Goal: Task Accomplishment & Management: Manage account settings

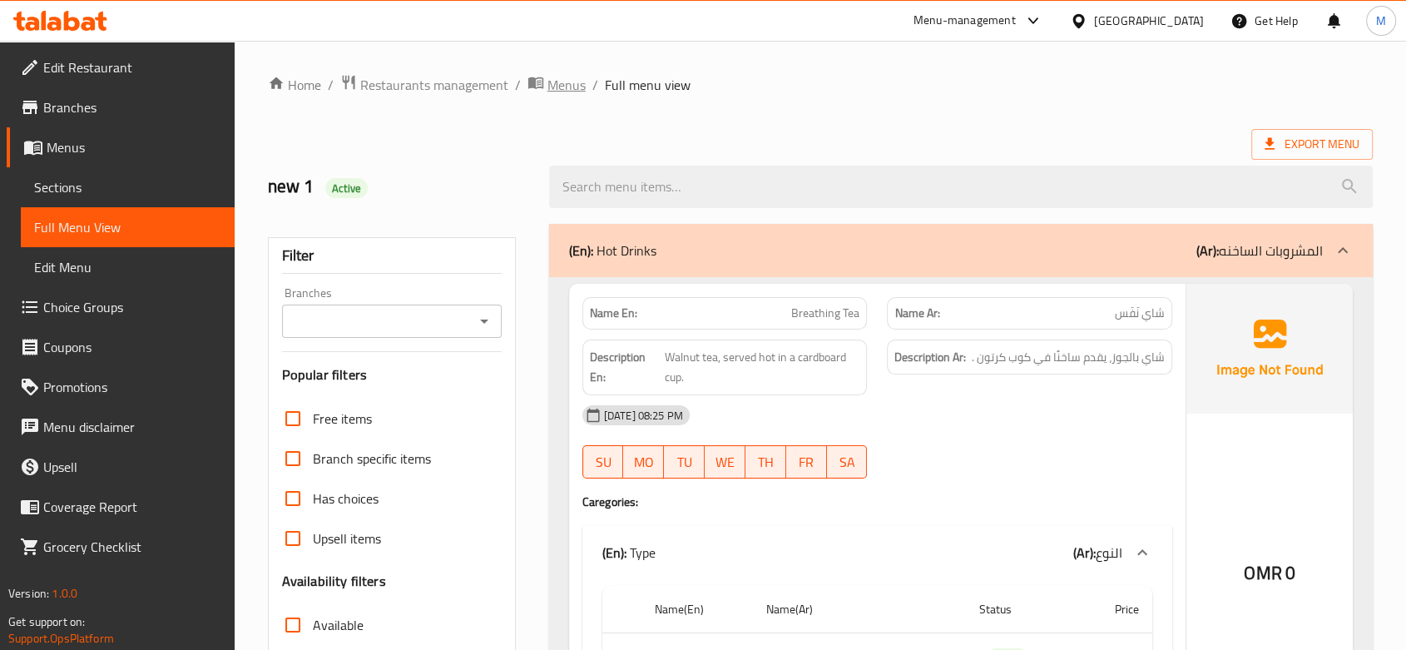
click at [459, 87] on span "Restaurants management" at bounding box center [434, 85] width 148 height 20
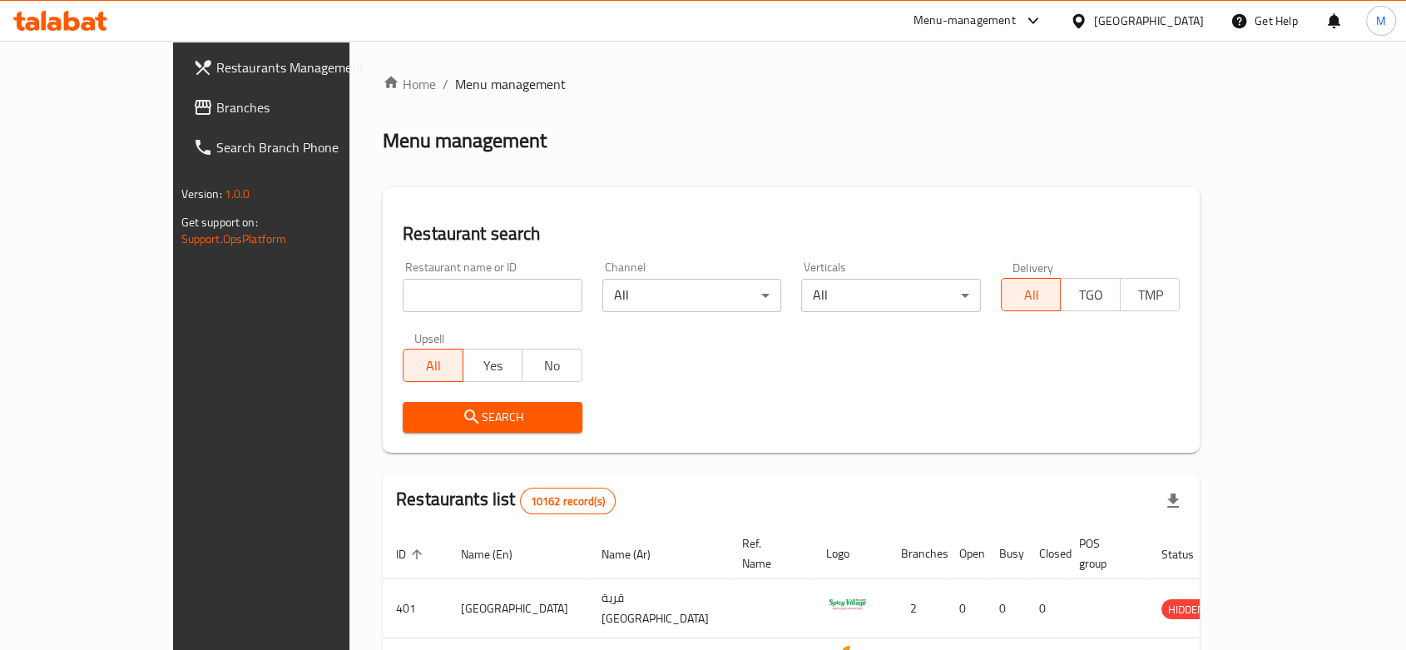
click at [216, 97] on span "Branches" at bounding box center [305, 107] width 178 height 20
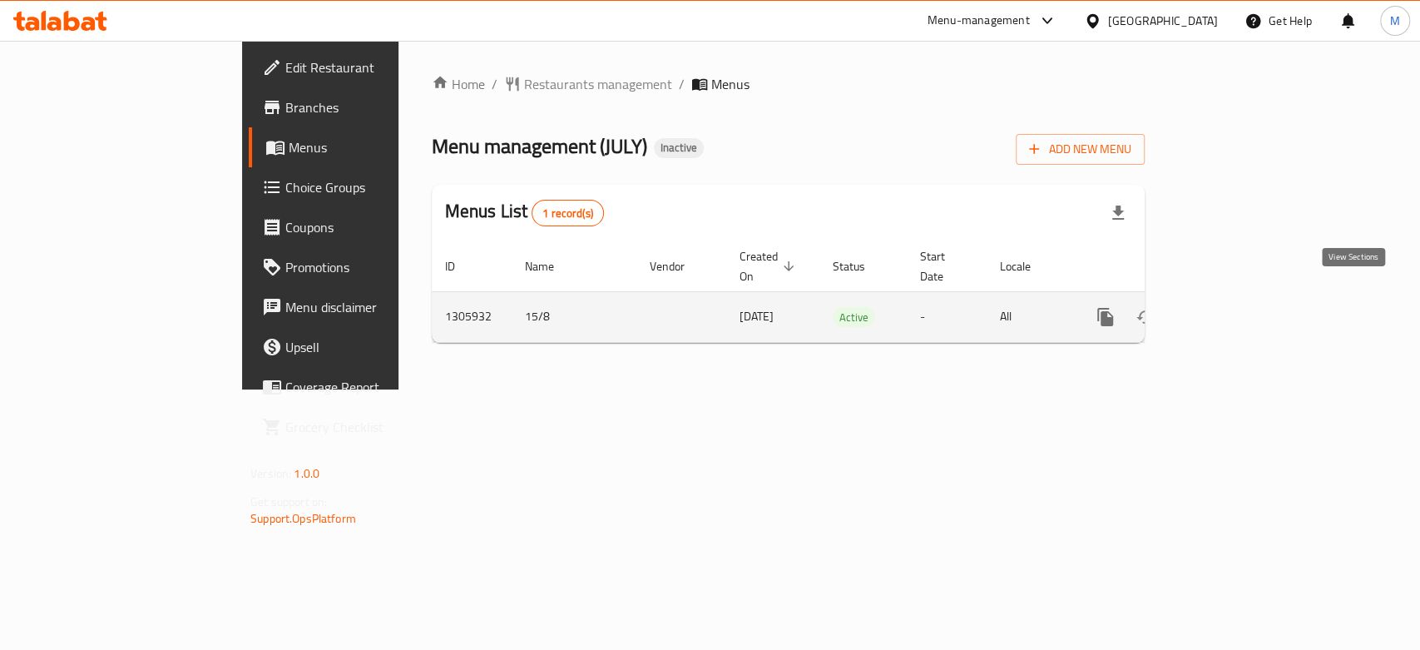
click at [1236, 307] on icon "enhanced table" at bounding box center [1226, 317] width 20 height 20
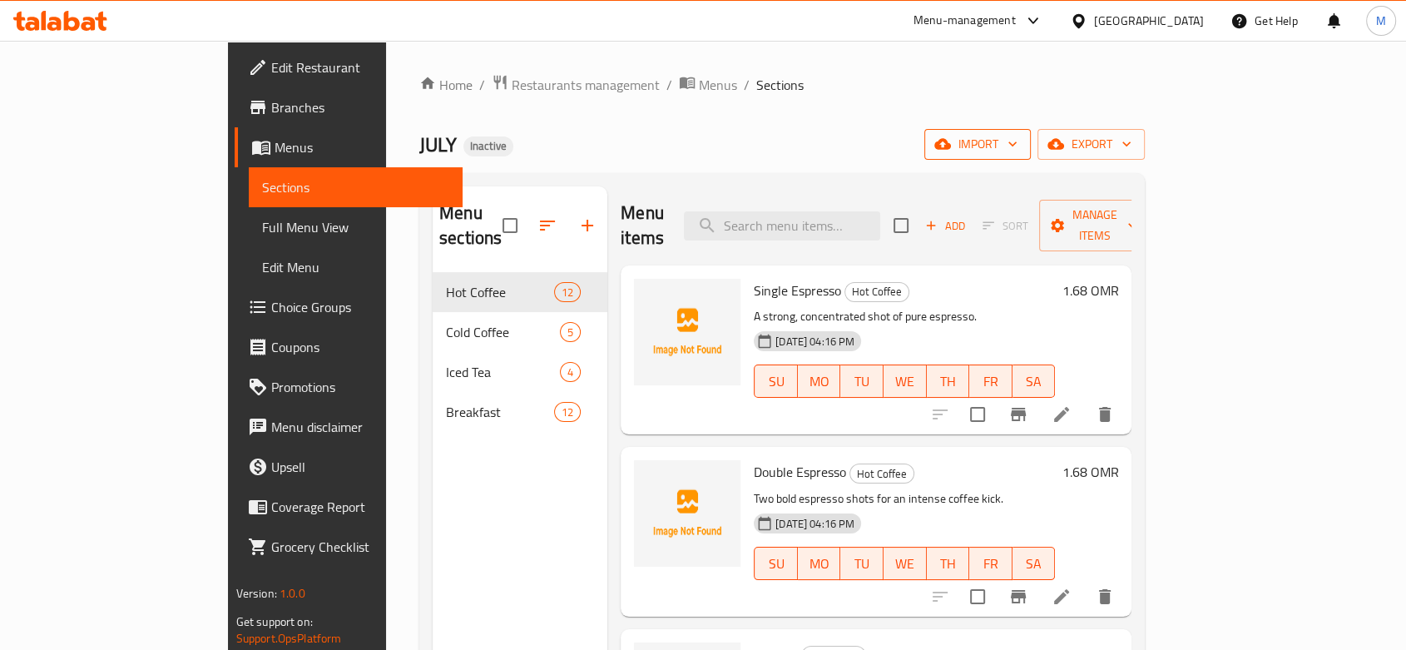
click at [1018, 153] on span "import" at bounding box center [978, 144] width 80 height 21
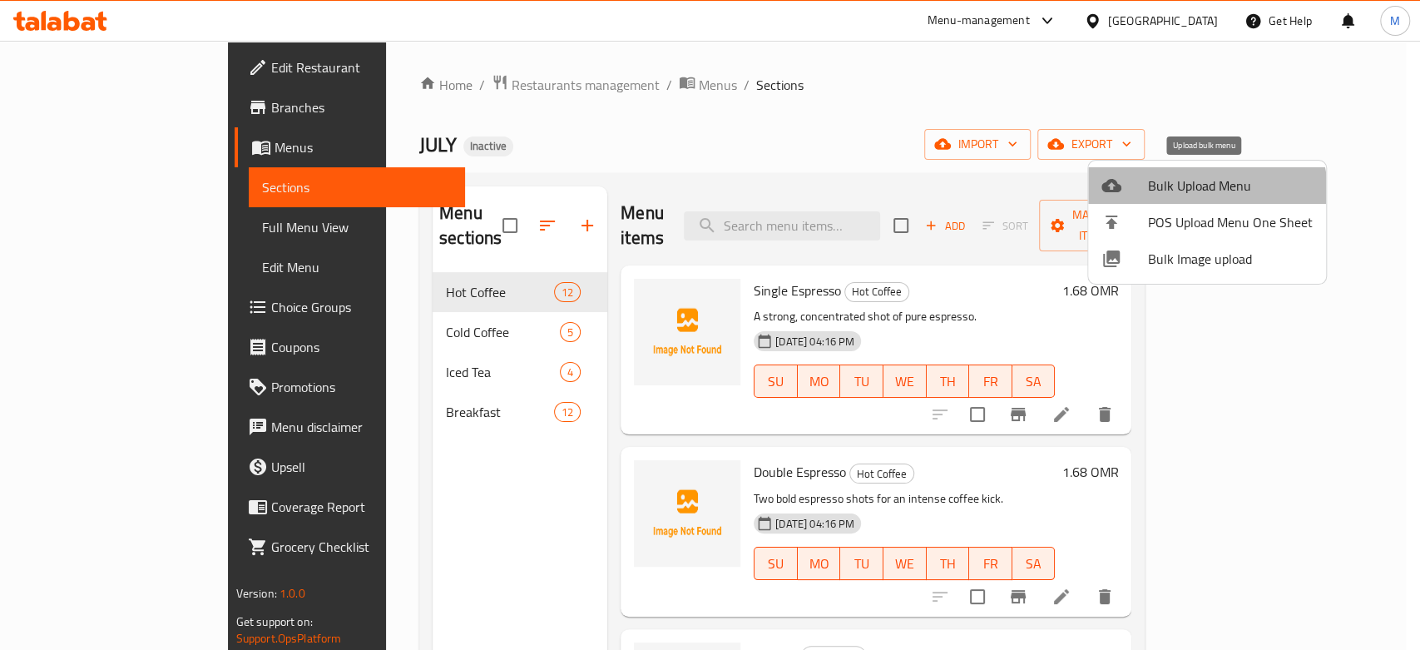
click at [1197, 194] on span "Bulk Upload Menu" at bounding box center [1230, 186] width 165 height 20
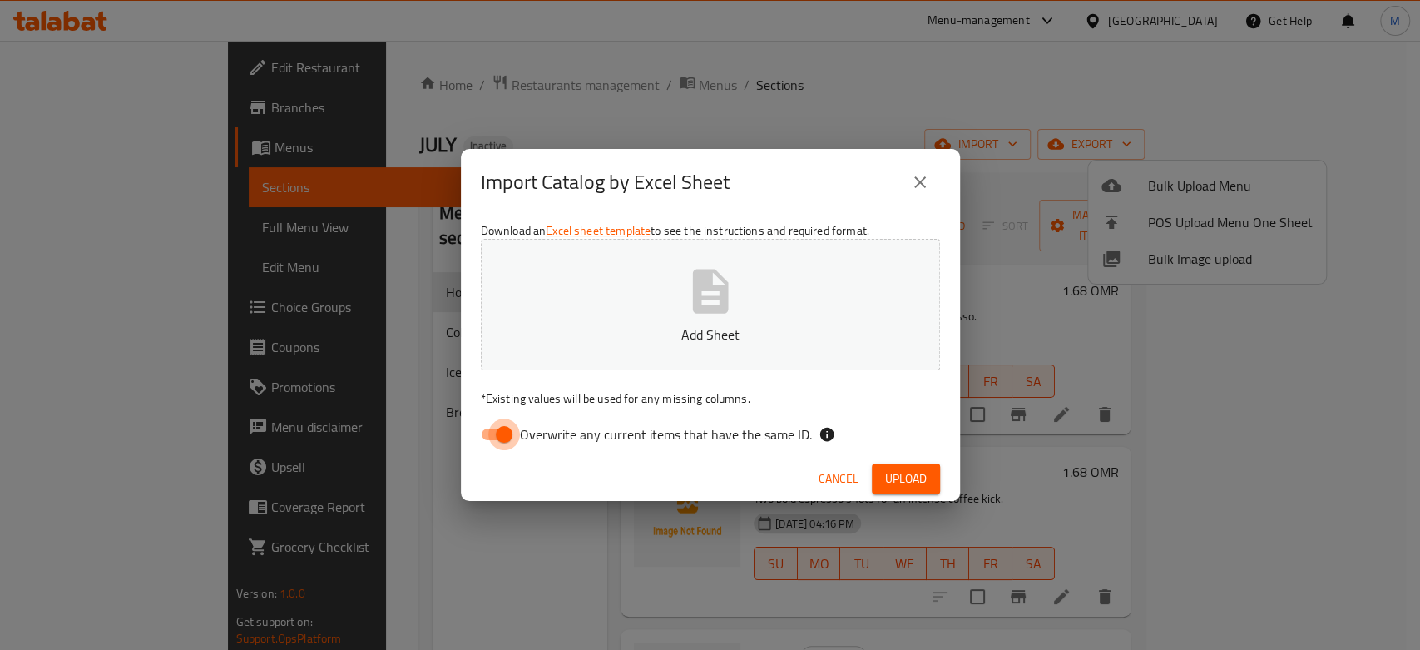
click at [500, 434] on input "Overwrite any current items that have the same ID." at bounding box center [504, 435] width 95 height 32
checkbox input "false"
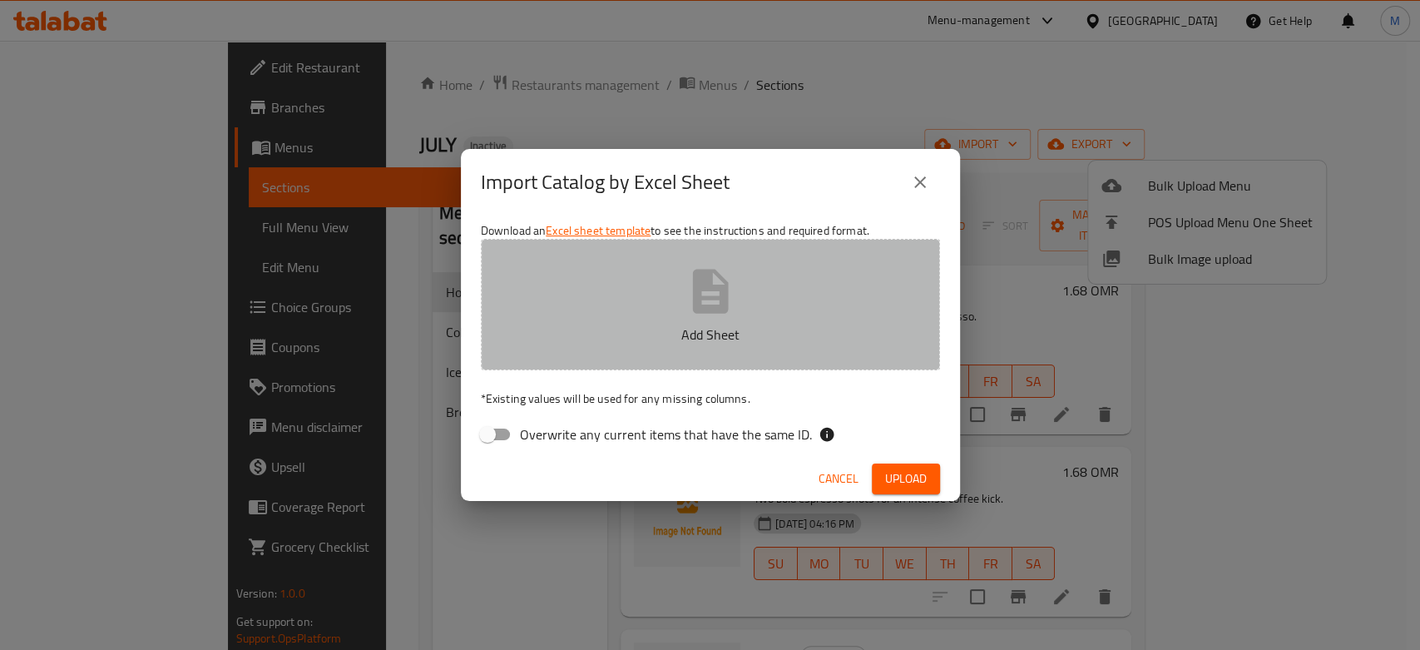
click at [693, 291] on icon "button" at bounding box center [710, 291] width 36 height 44
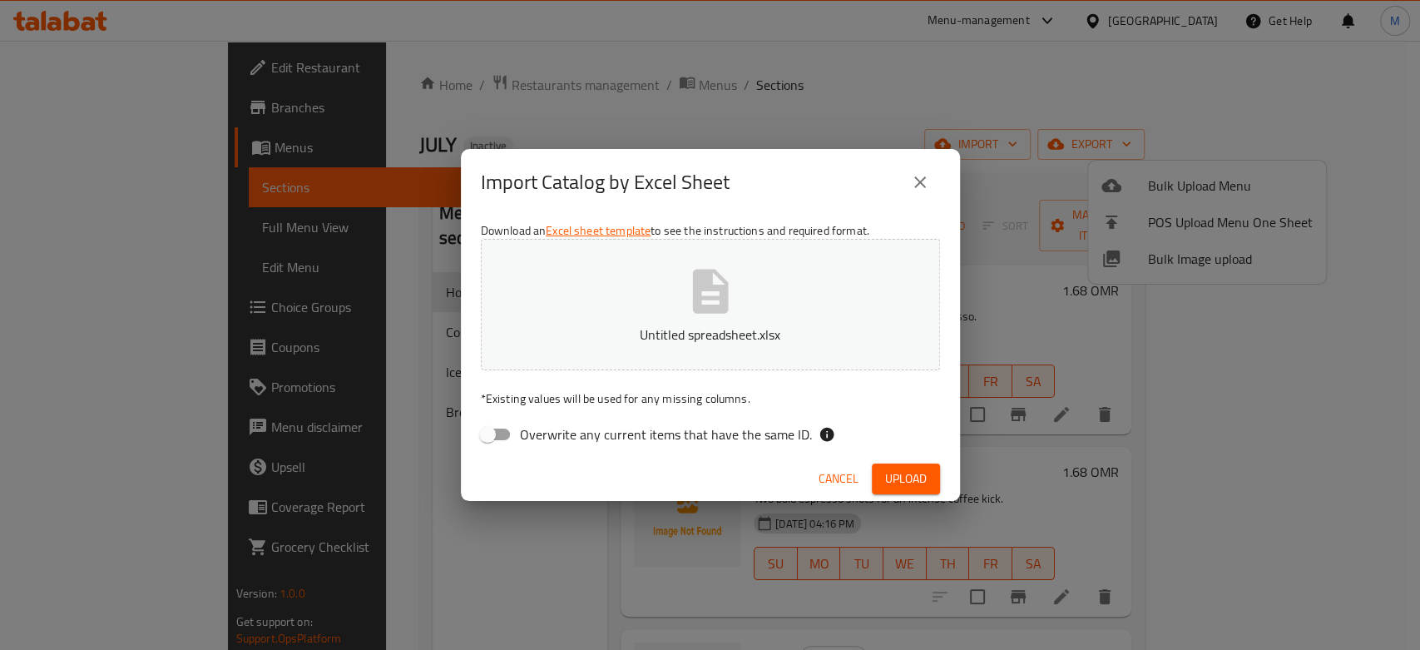
click at [892, 473] on span "Upload" at bounding box center [906, 478] width 42 height 21
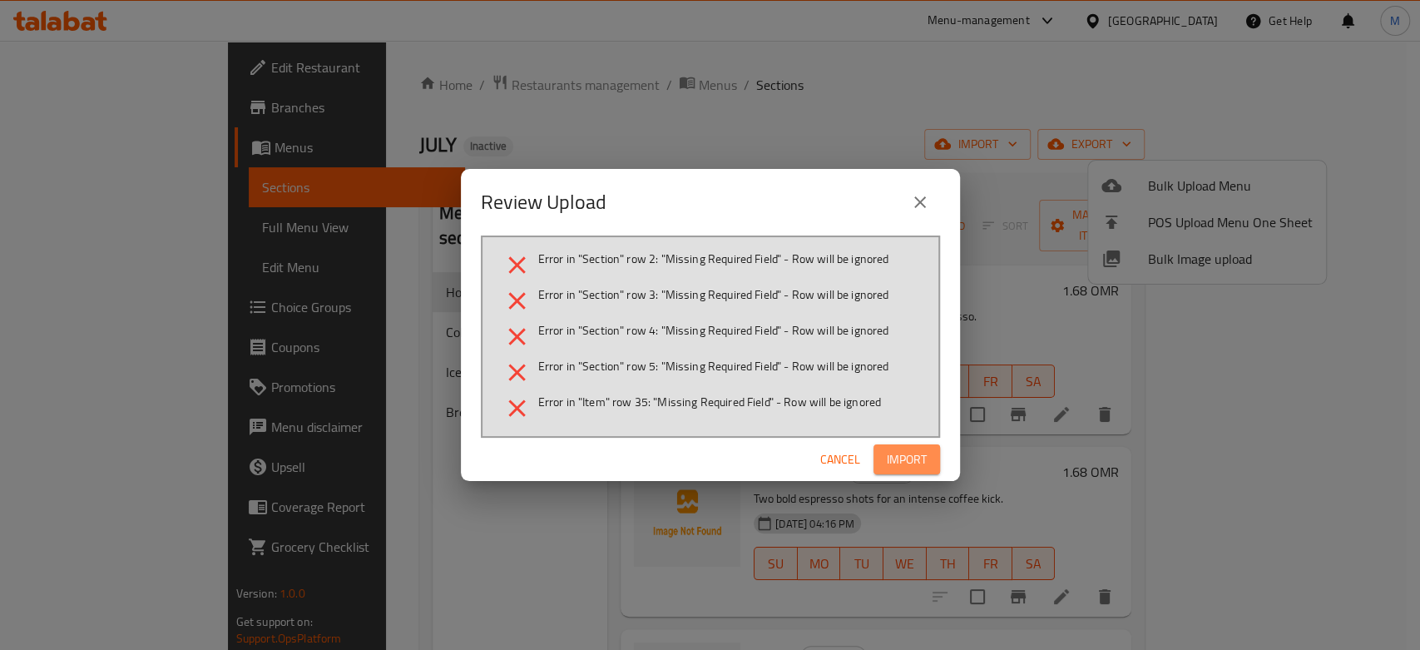
click at [901, 468] on span "Import" at bounding box center [907, 459] width 40 height 21
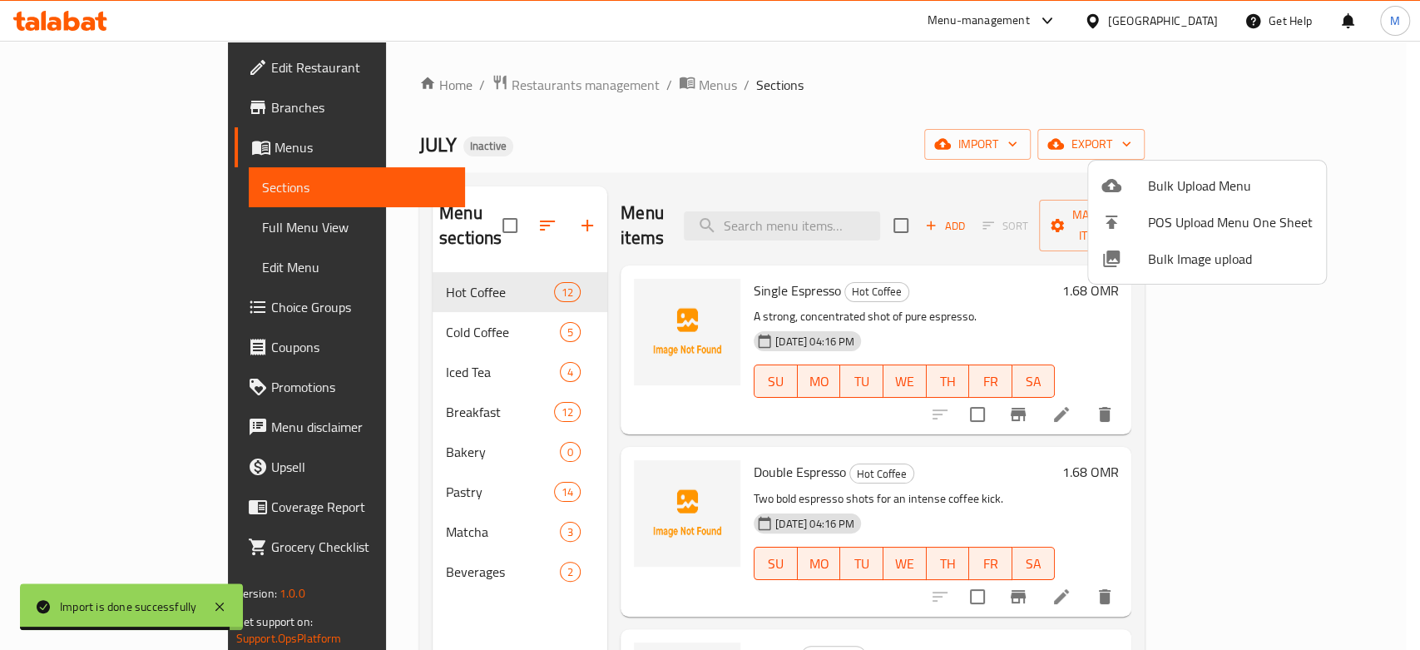
click at [509, 405] on div at bounding box center [710, 325] width 1420 height 650
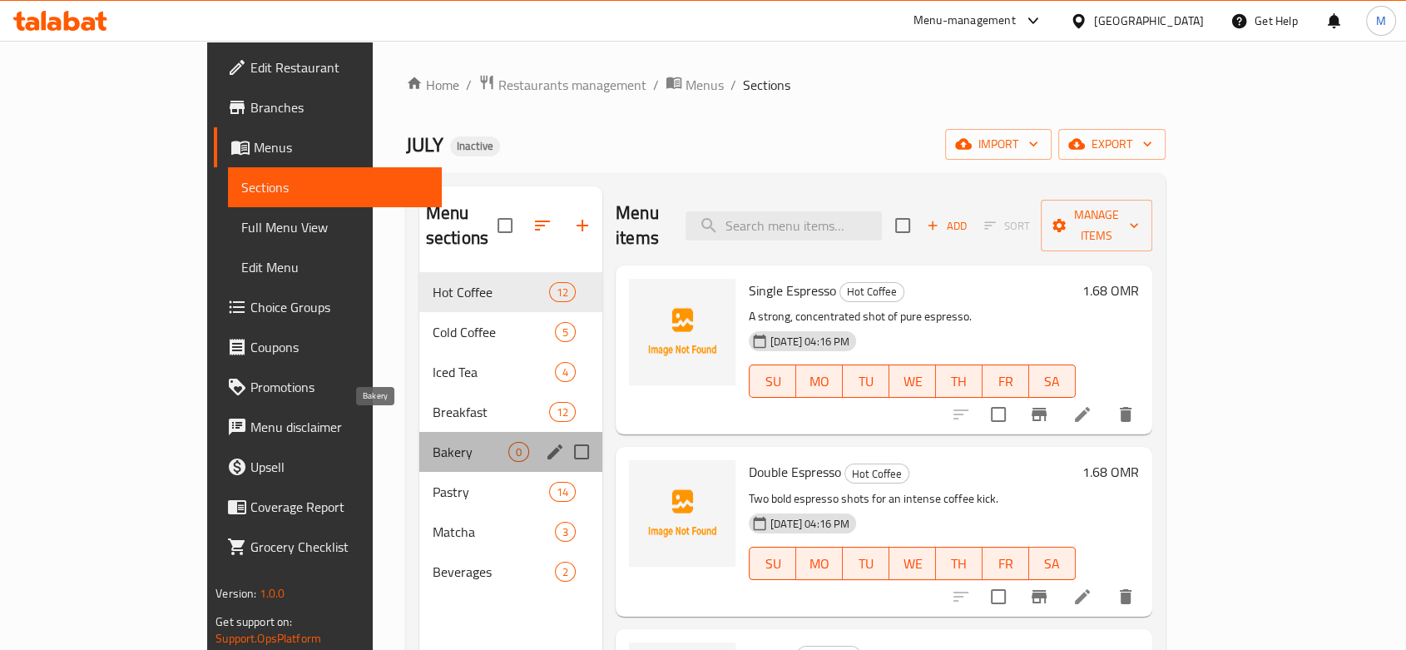
click at [438, 442] on span "Bakery" at bounding box center [471, 452] width 76 height 20
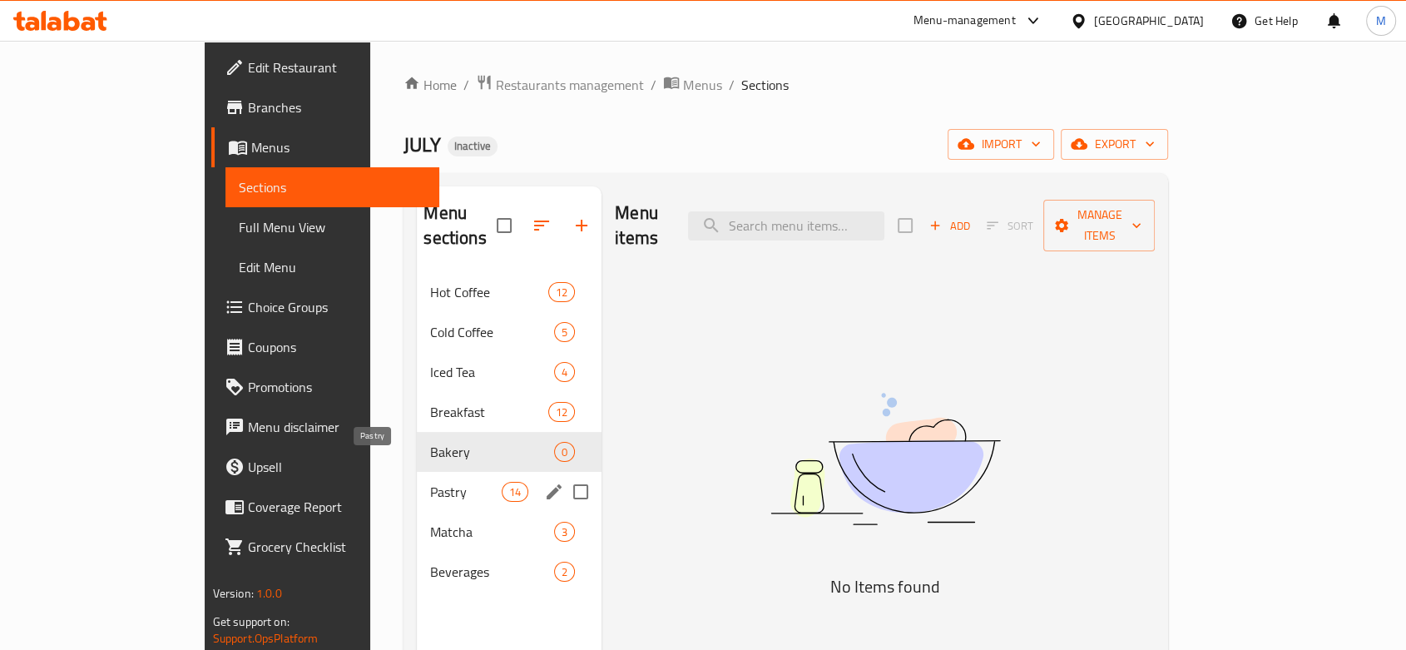
click at [430, 482] on span "Pastry" at bounding box center [465, 492] width 71 height 20
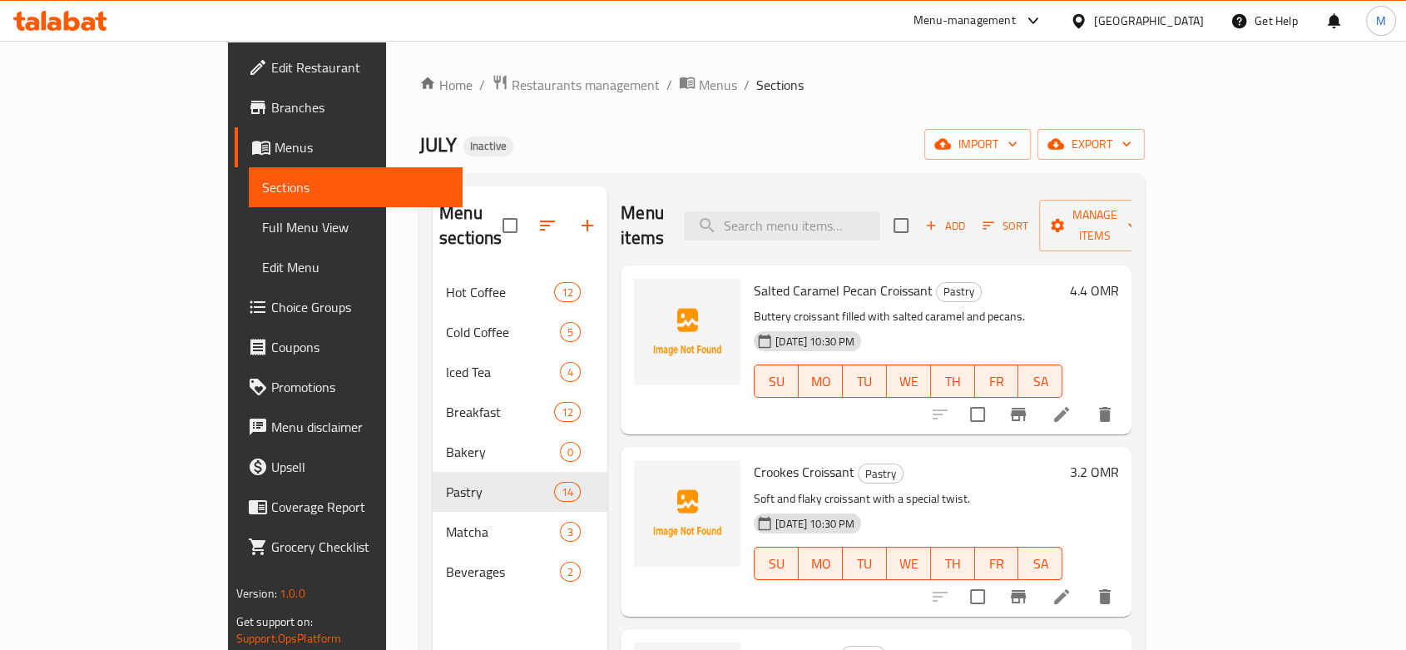
click at [995, 397] on input "checkbox" at bounding box center [977, 414] width 35 height 35
checkbox input "true"
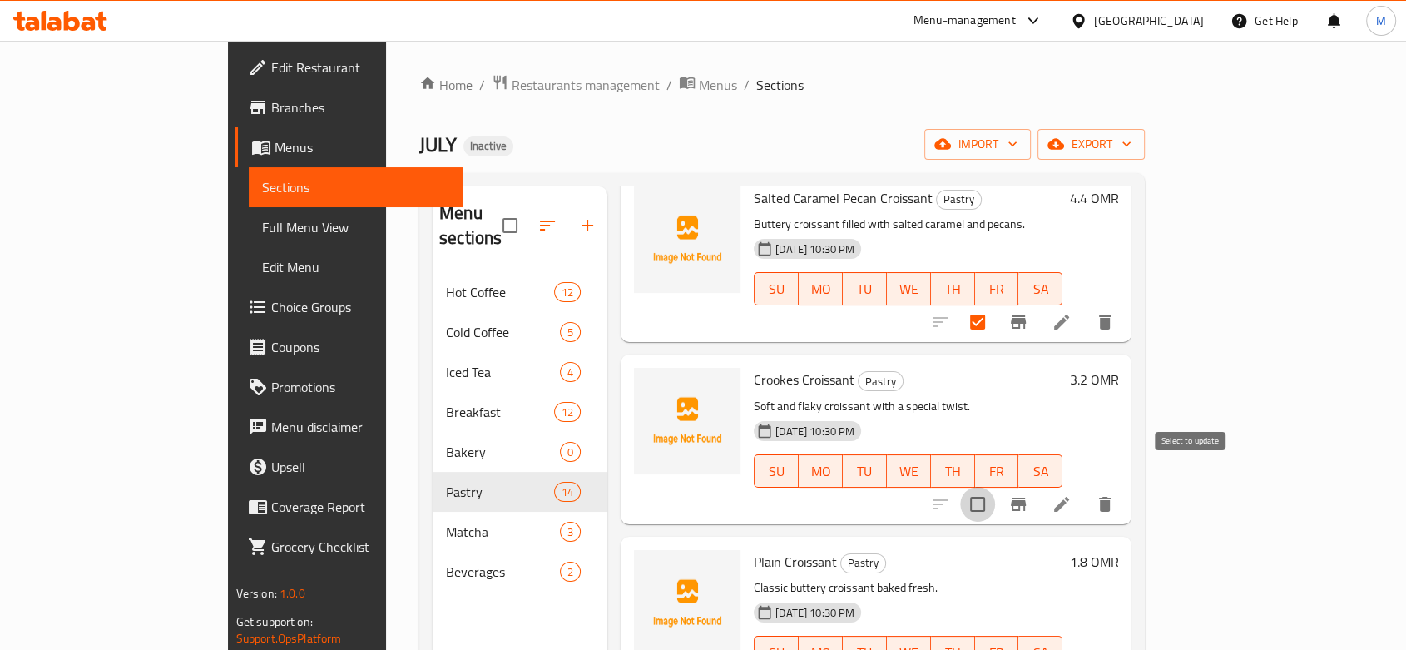
click at [995, 488] on input "checkbox" at bounding box center [977, 504] width 35 height 35
checkbox input "true"
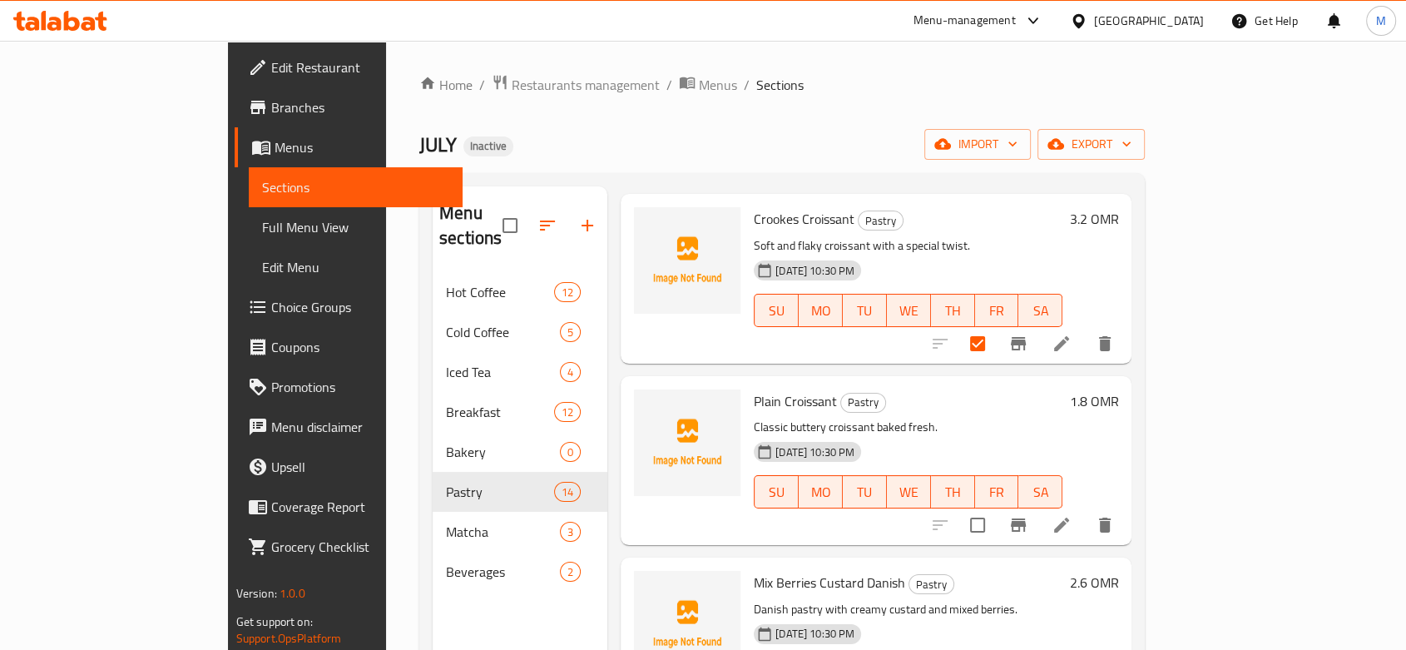
scroll to position [277, 0]
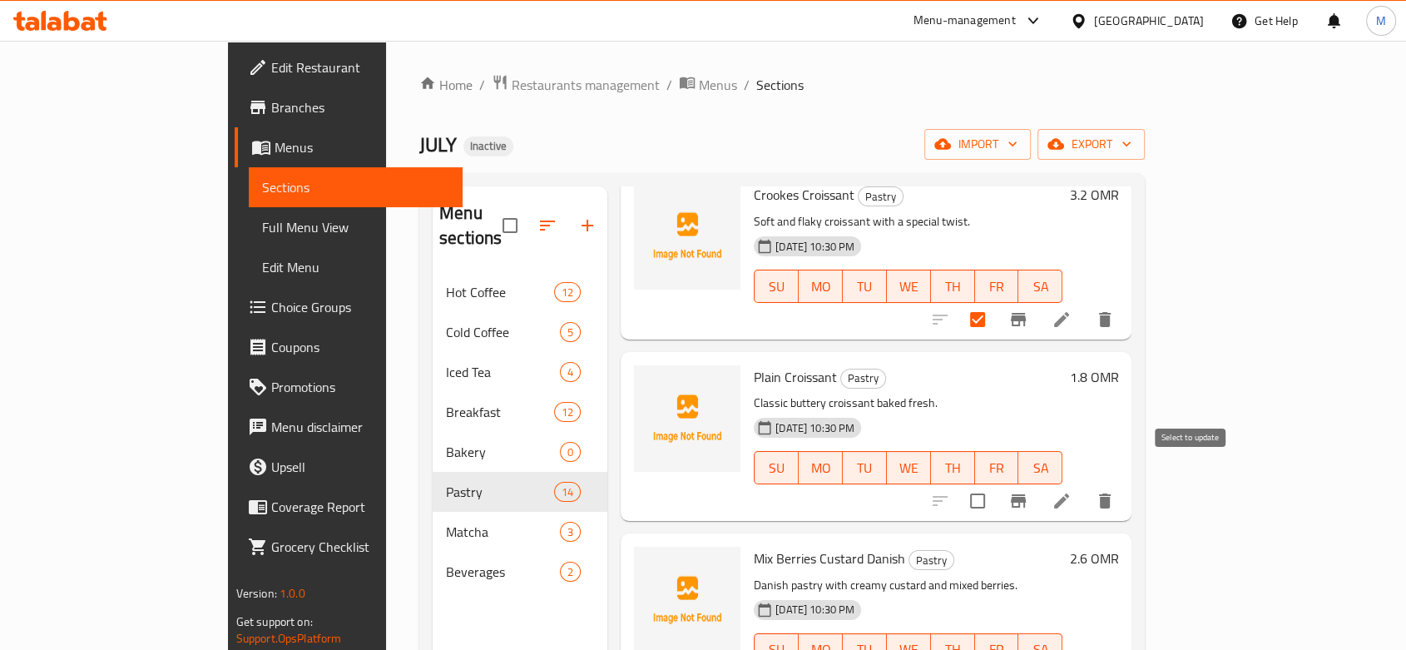
click at [995, 483] on input "checkbox" at bounding box center [977, 500] width 35 height 35
checkbox input "true"
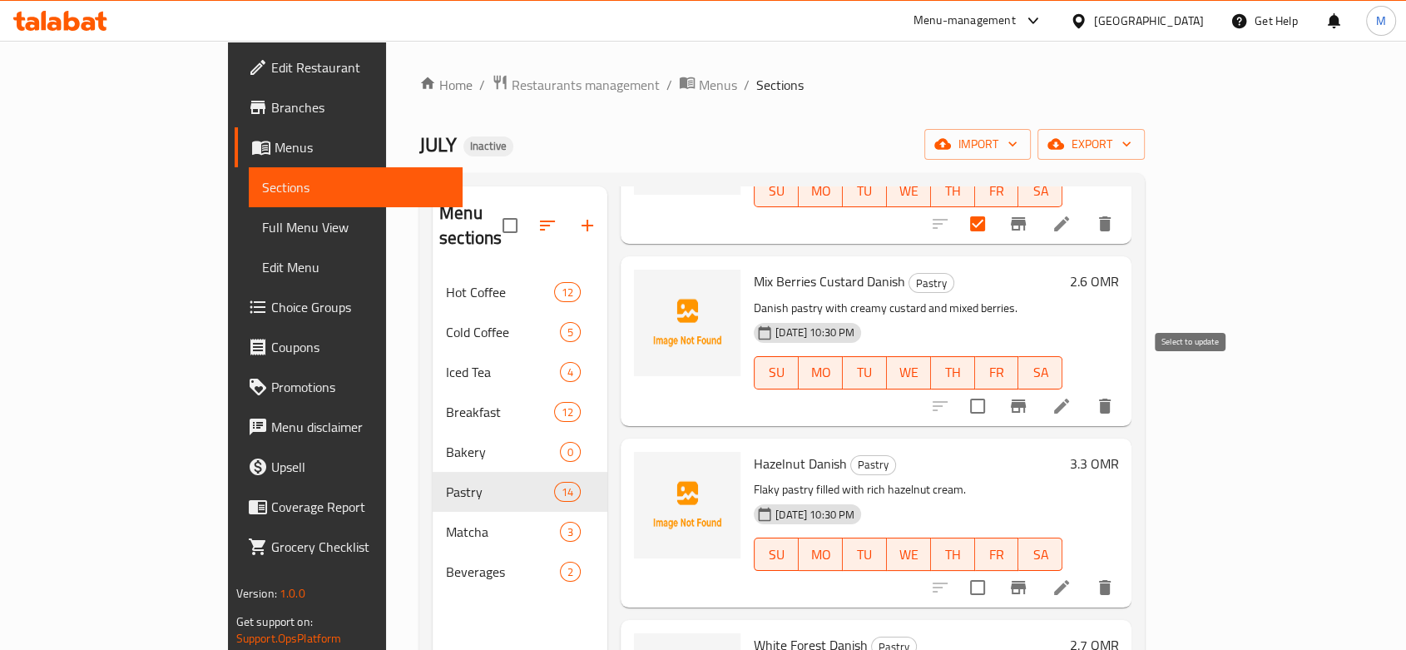
click at [995, 389] on input "checkbox" at bounding box center [977, 406] width 35 height 35
checkbox input "true"
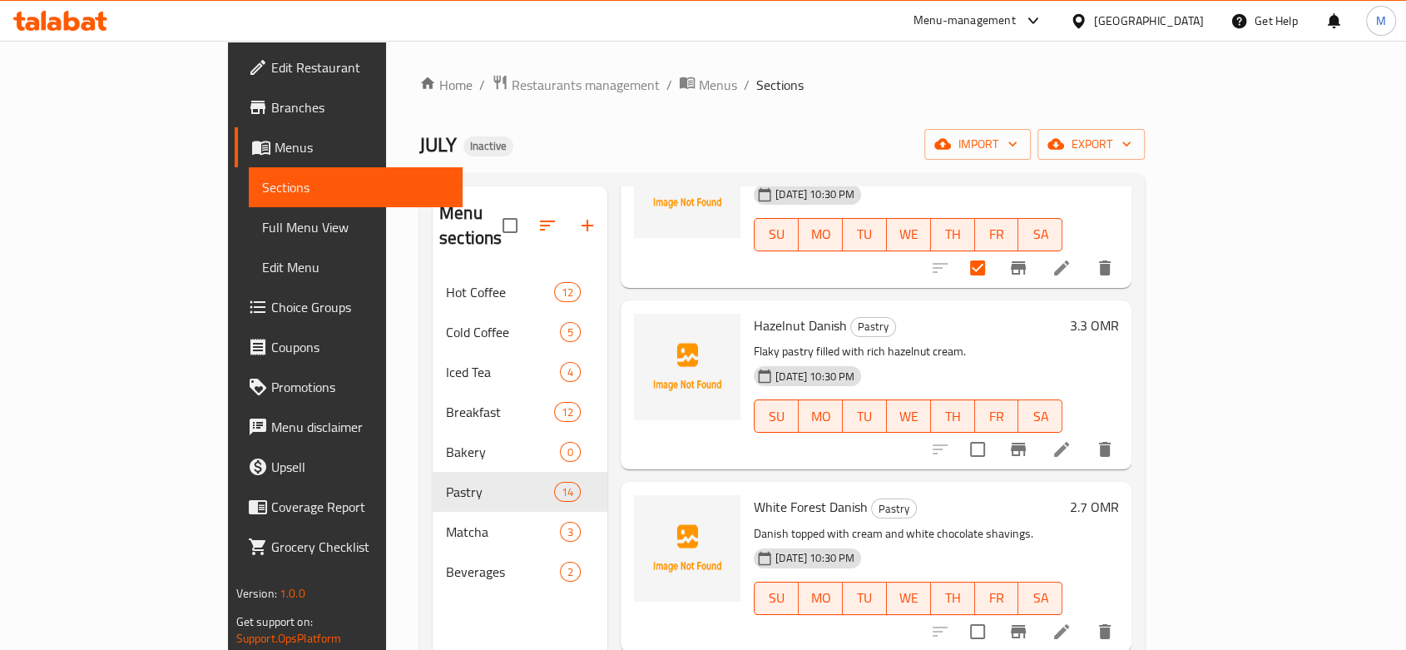
scroll to position [739, 0]
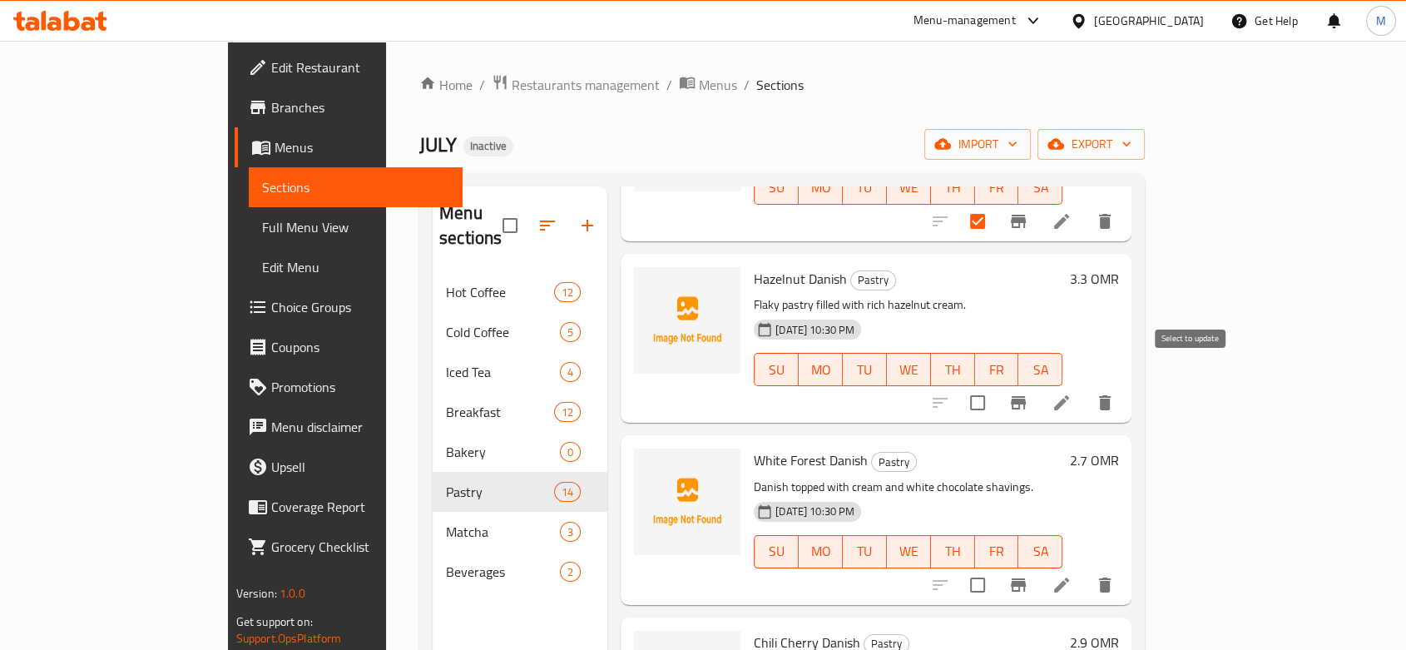
click at [995, 385] on input "checkbox" at bounding box center [977, 402] width 35 height 35
checkbox input "true"
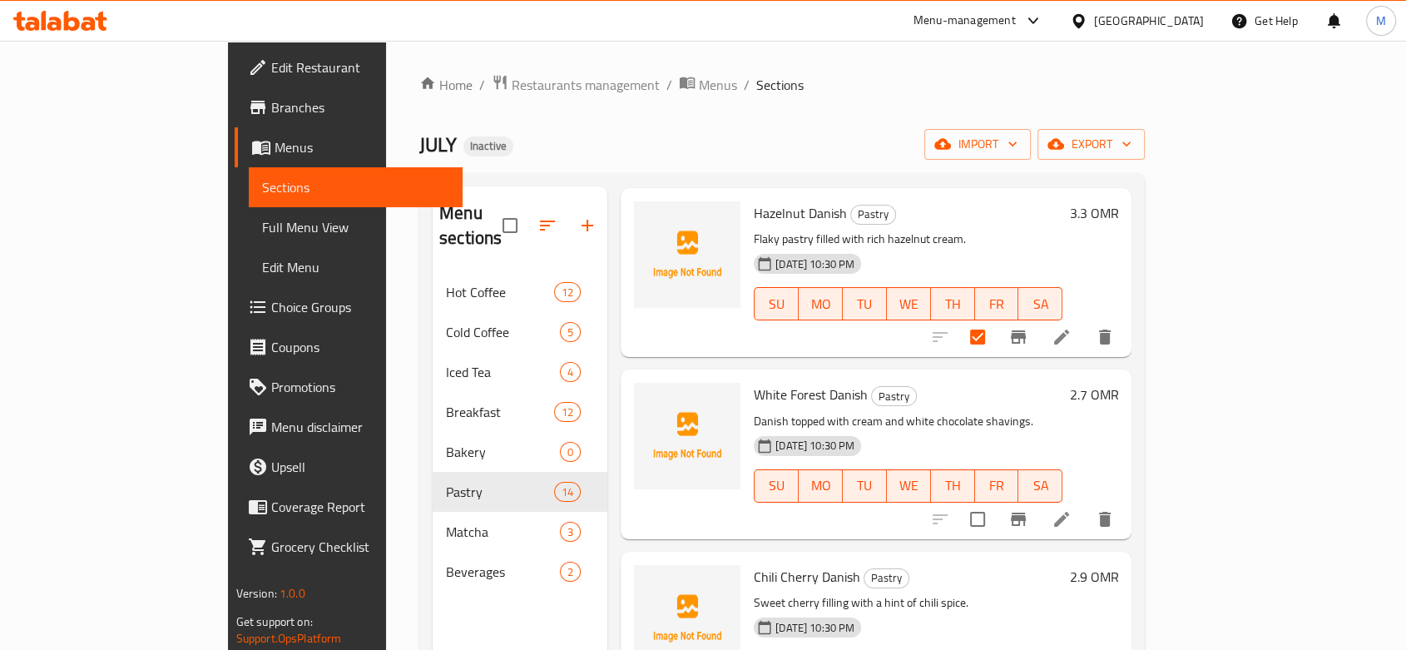
scroll to position [832, 0]
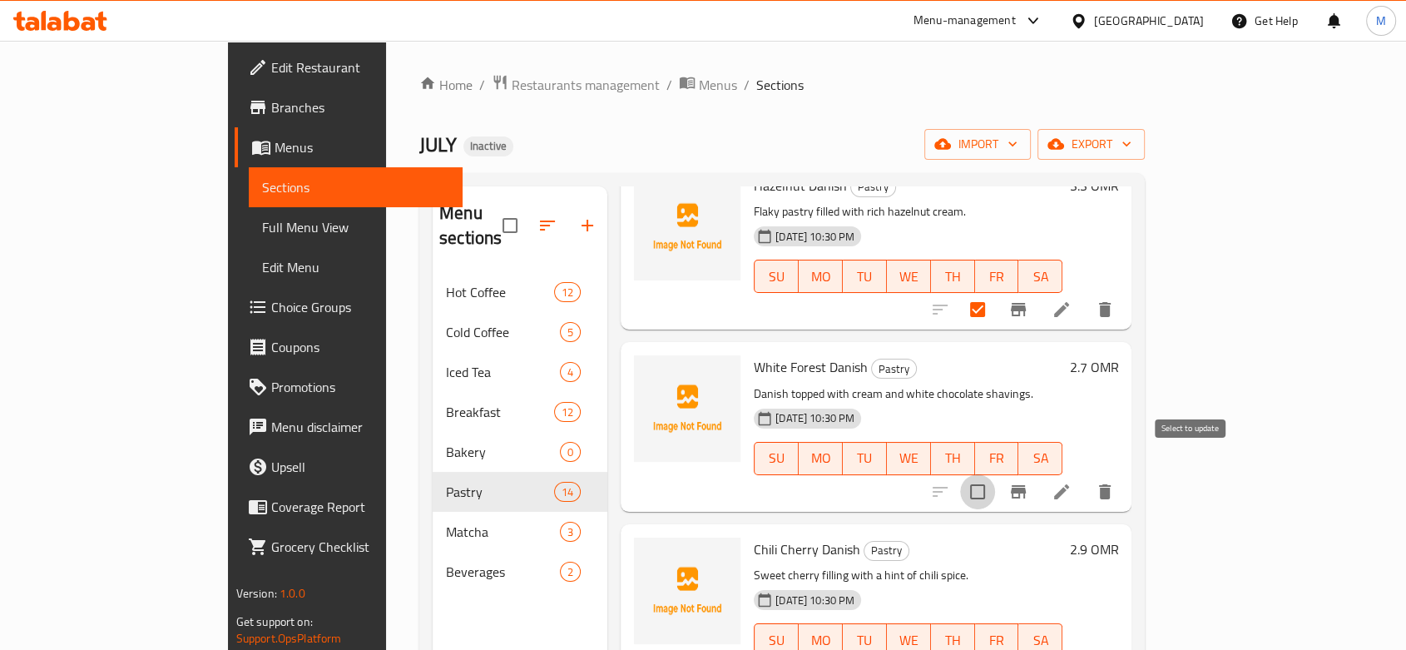
click at [995, 474] on input "checkbox" at bounding box center [977, 491] width 35 height 35
checkbox input "true"
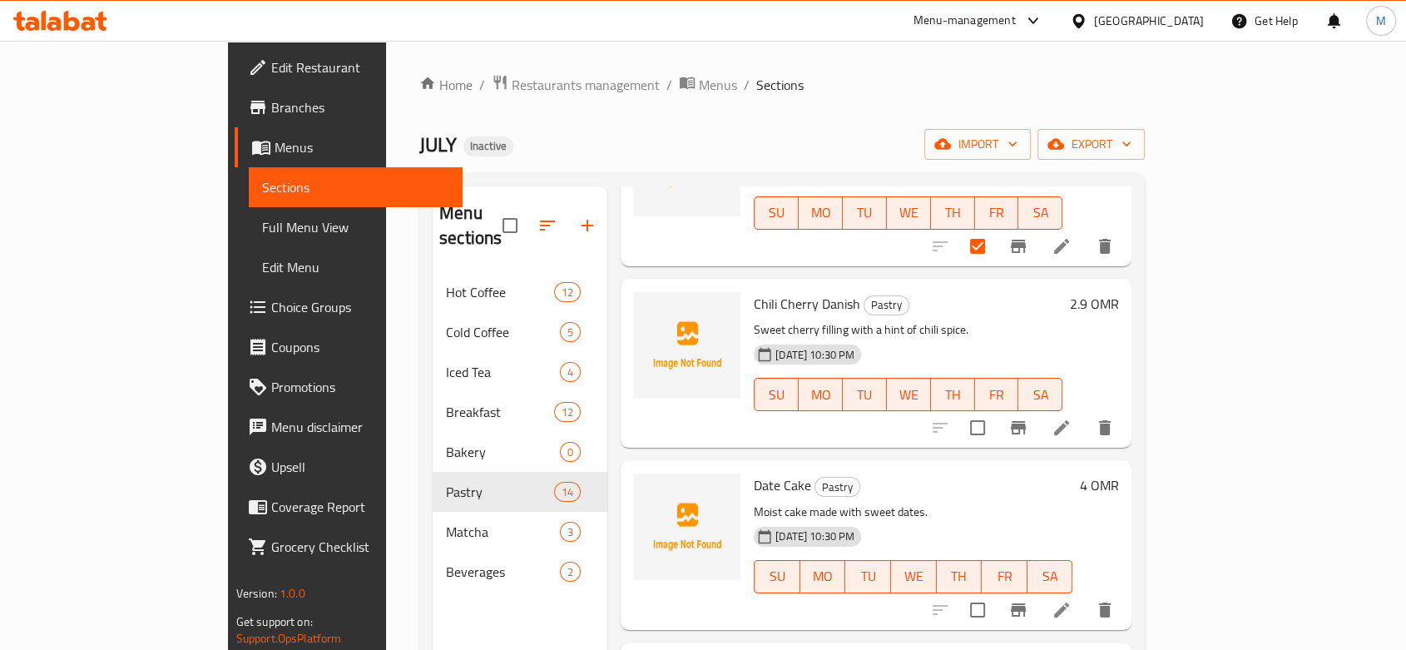
scroll to position [1109, 0]
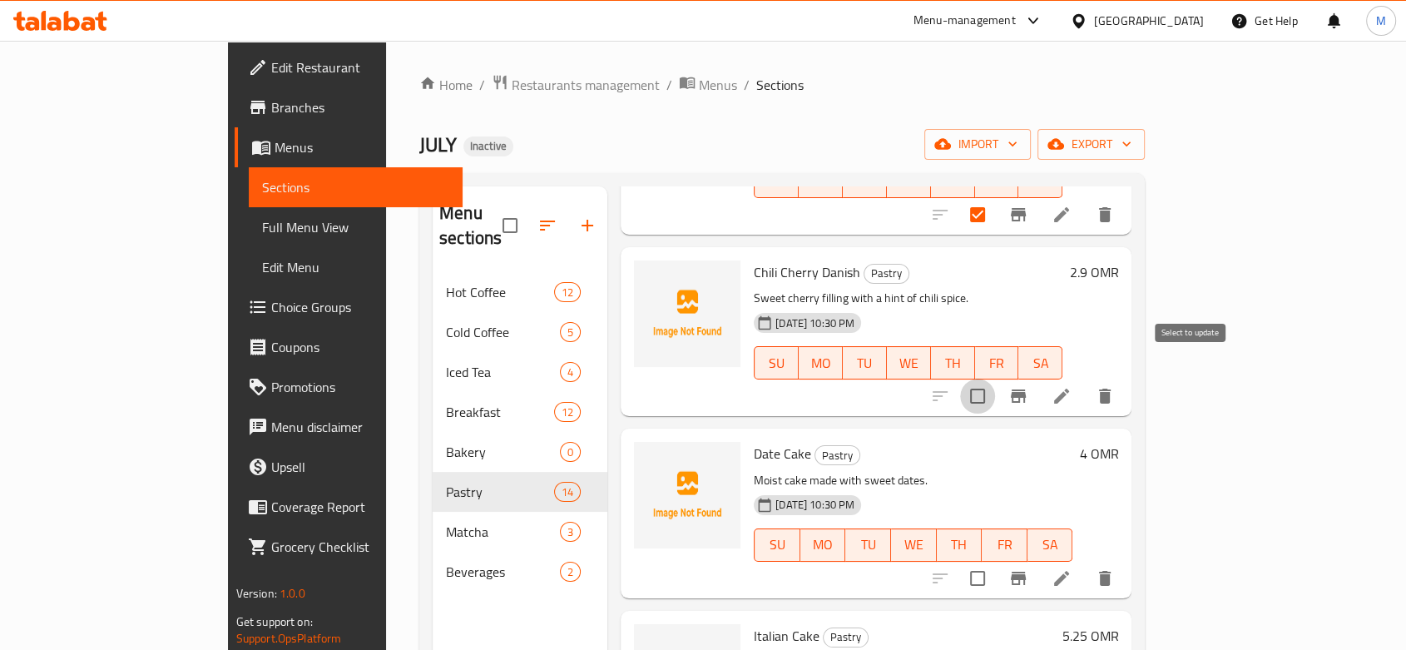
click at [995, 379] on input "checkbox" at bounding box center [977, 396] width 35 height 35
checkbox input "true"
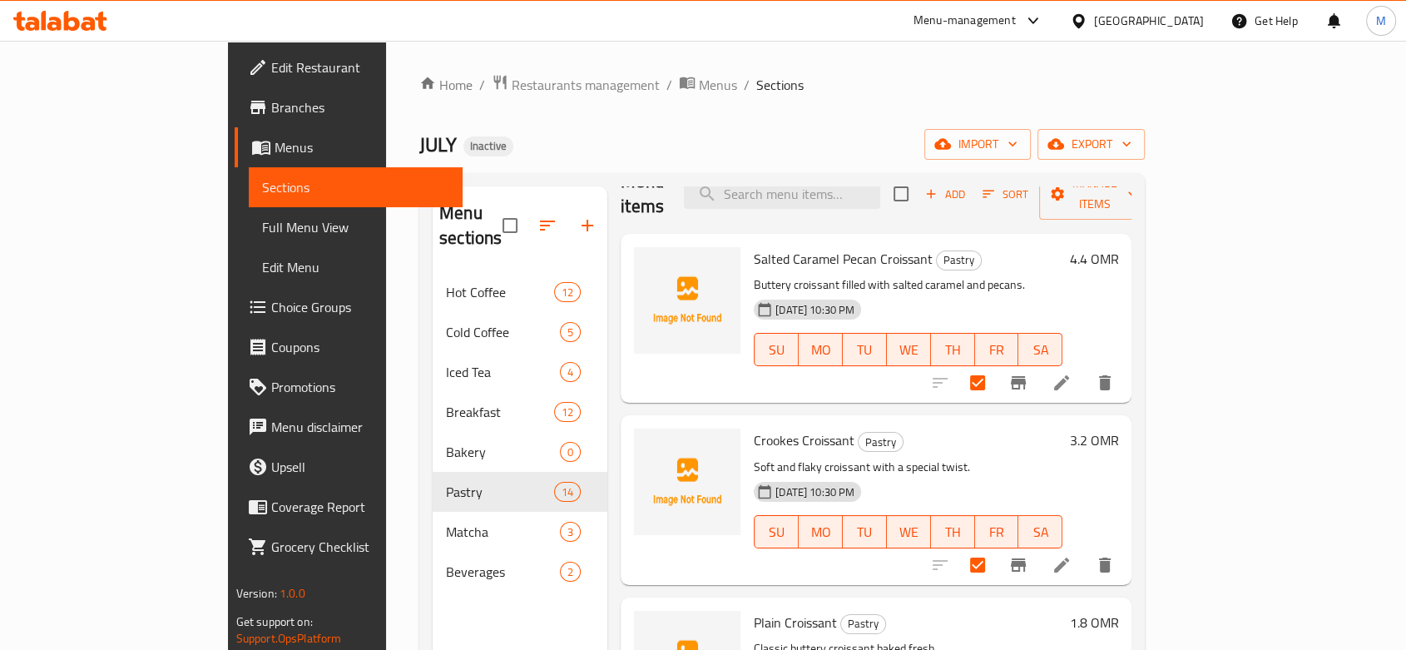
scroll to position [0, 0]
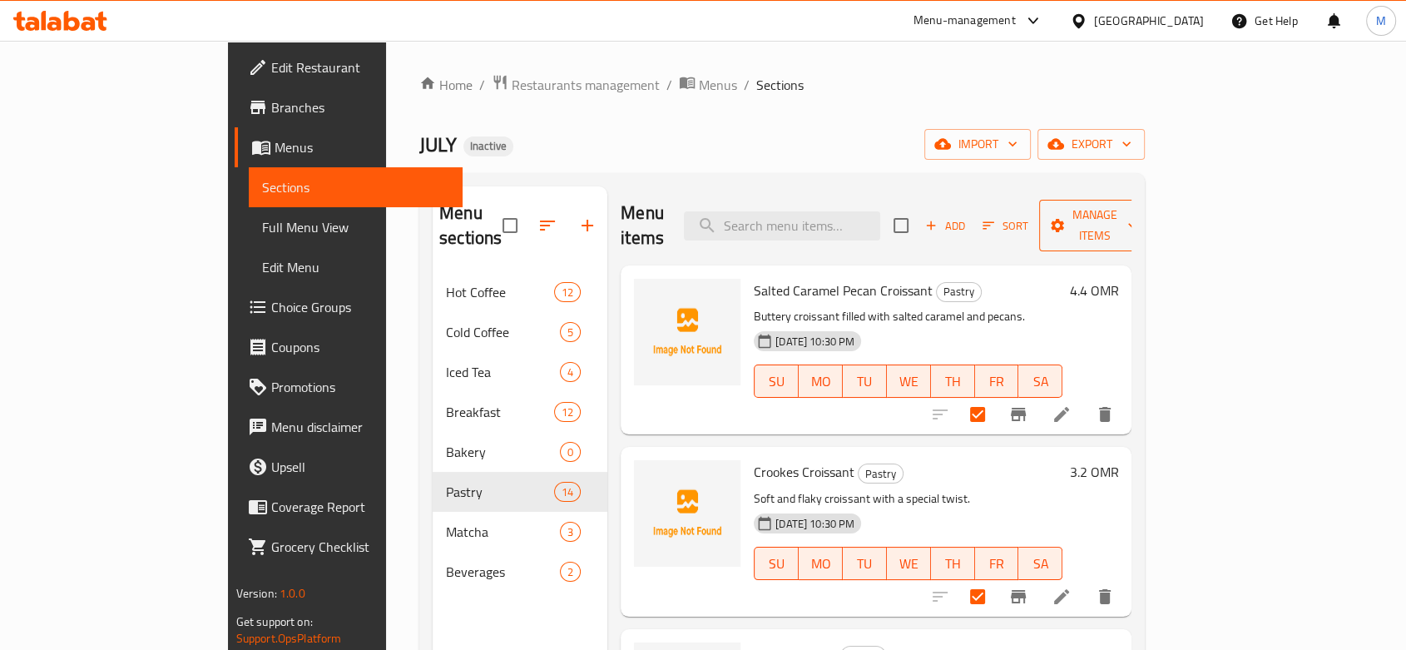
click at [1138, 221] on span "Manage items" at bounding box center [1095, 226] width 85 height 42
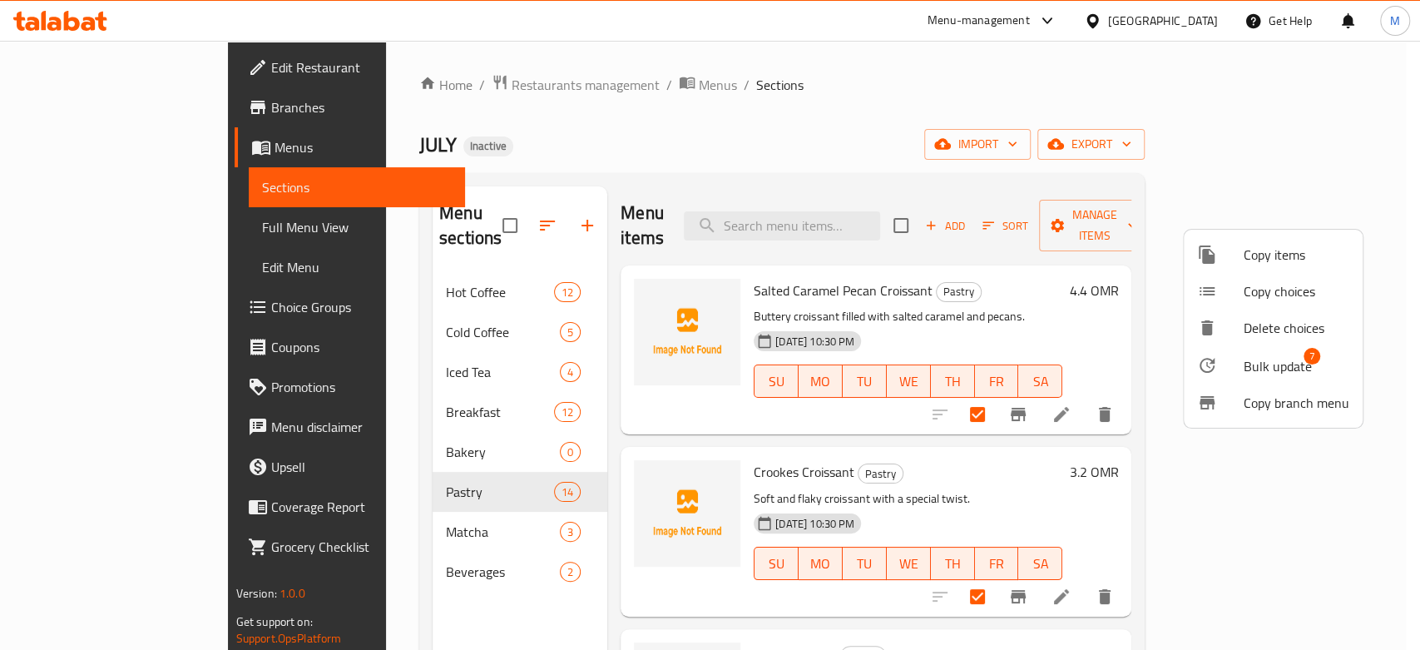
click at [1247, 362] on span "Bulk update" at bounding box center [1278, 366] width 68 height 20
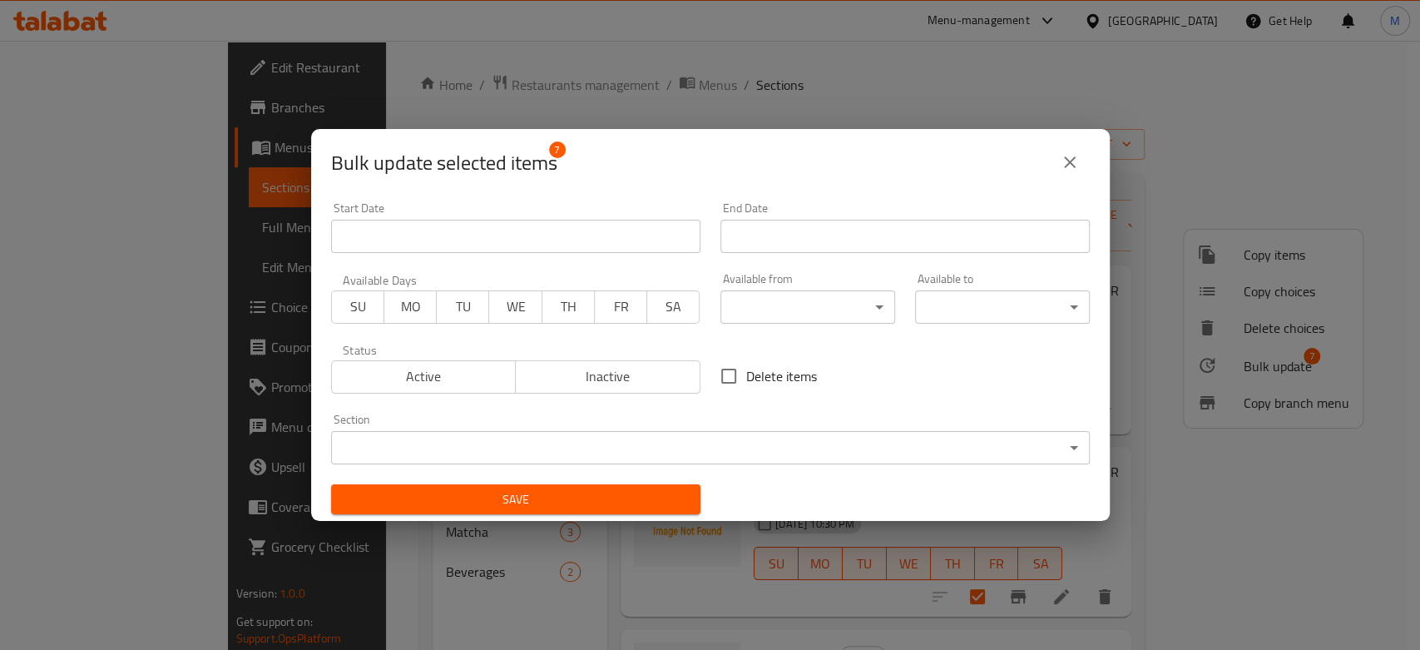
click at [468, 444] on body "​ Menu-management [GEOGRAPHIC_DATA] Get Help M Edit Restaurant Branches Menus S…" at bounding box center [710, 345] width 1420 height 609
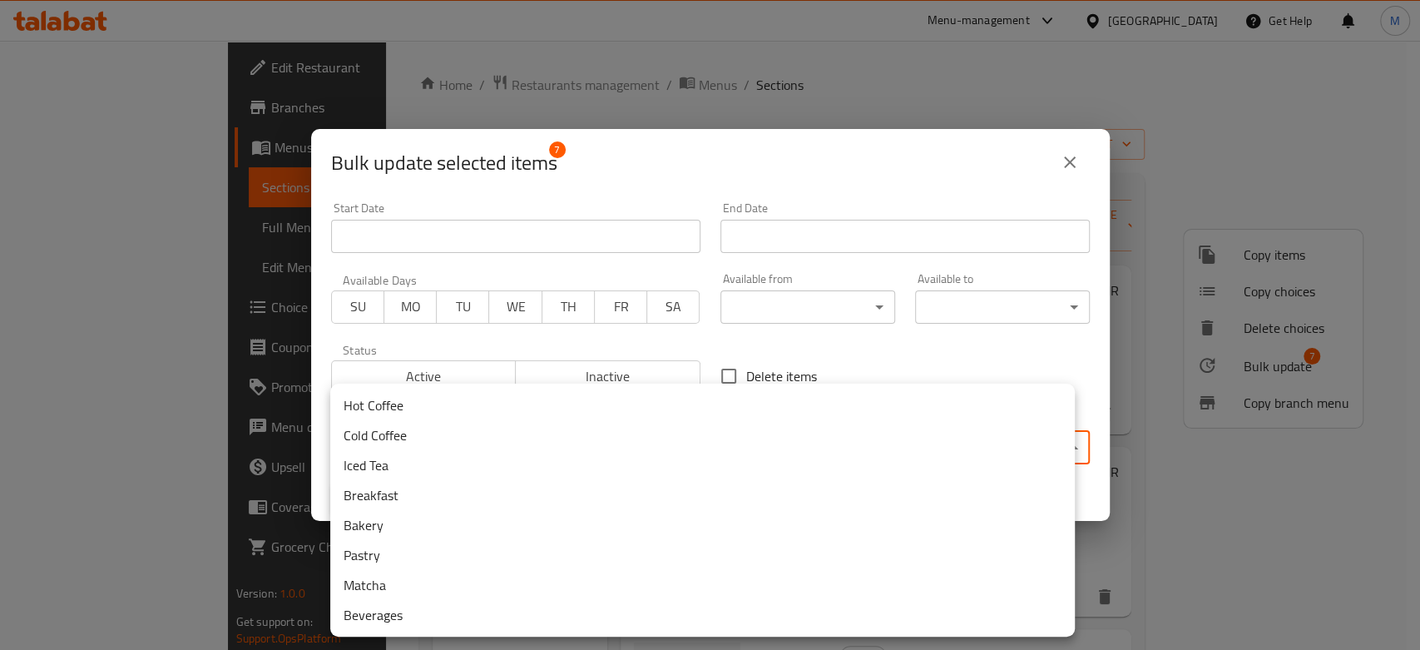
click at [398, 518] on li "Bakery" at bounding box center [702, 525] width 745 height 30
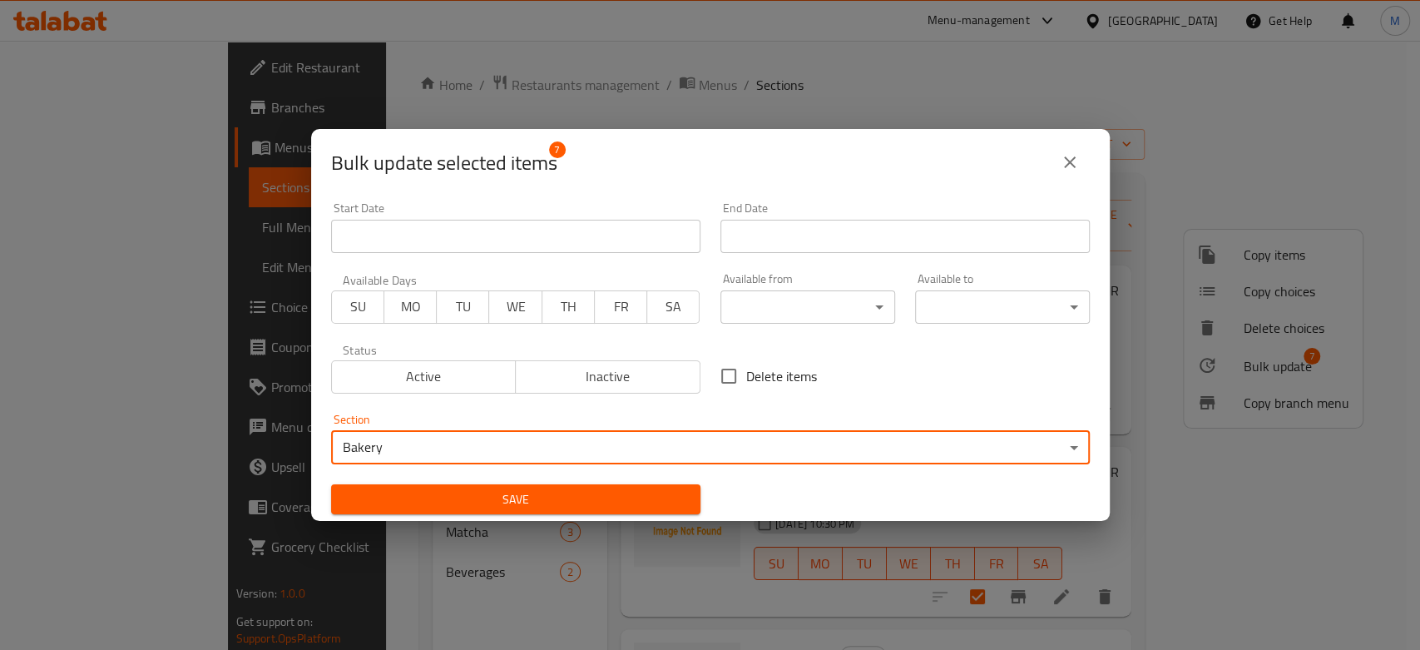
click at [394, 501] on span "Save" at bounding box center [516, 499] width 343 height 21
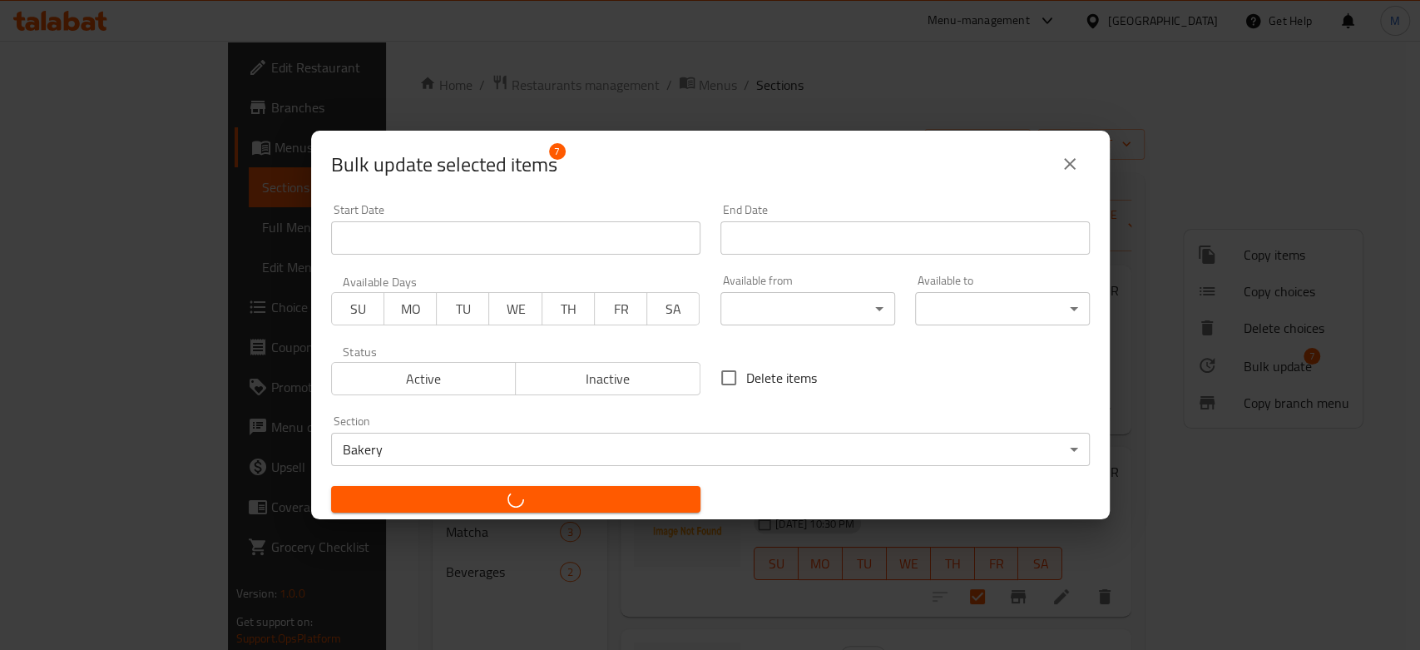
checkbox input "false"
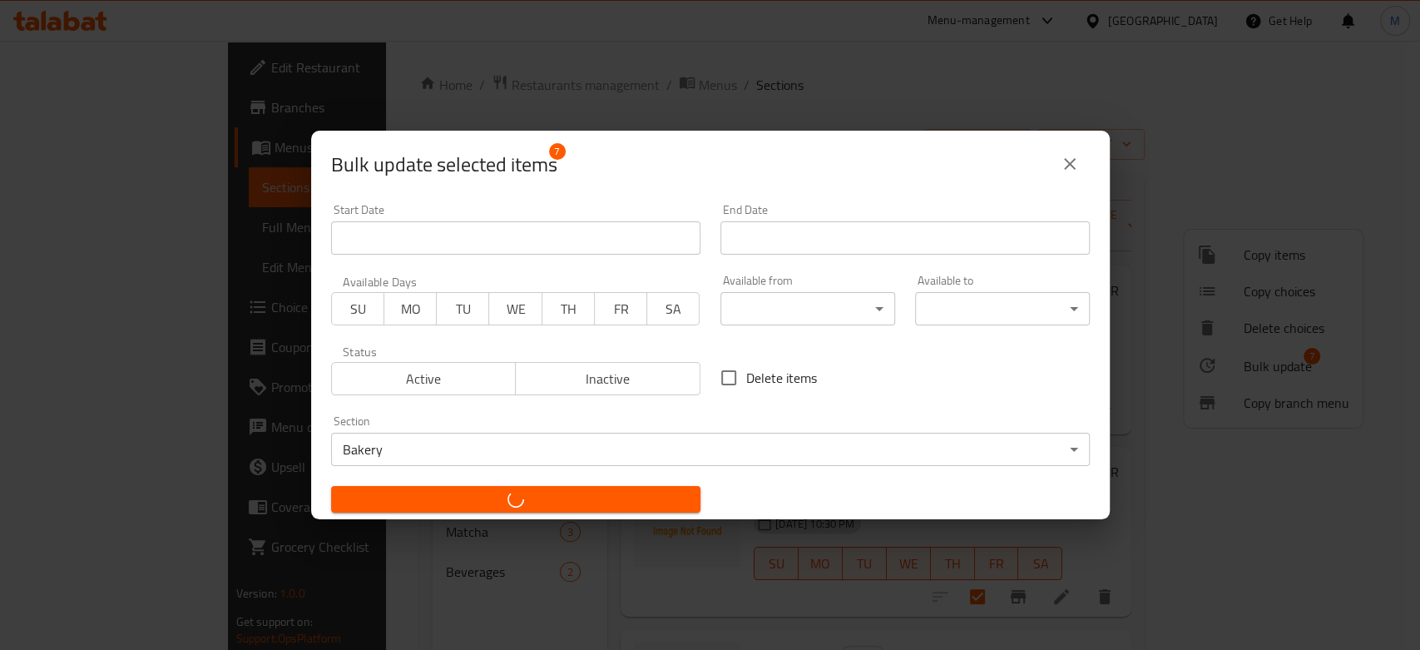
checkbox input "false"
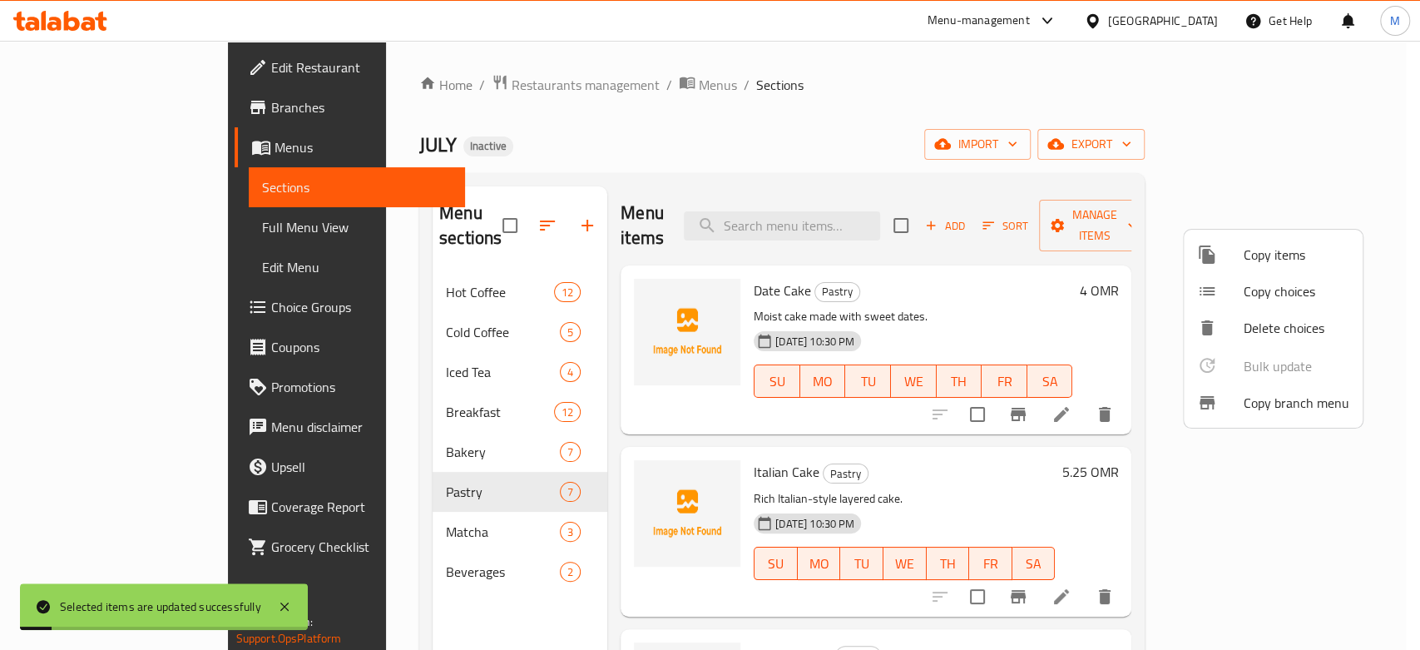
click at [88, 226] on div at bounding box center [710, 325] width 1420 height 650
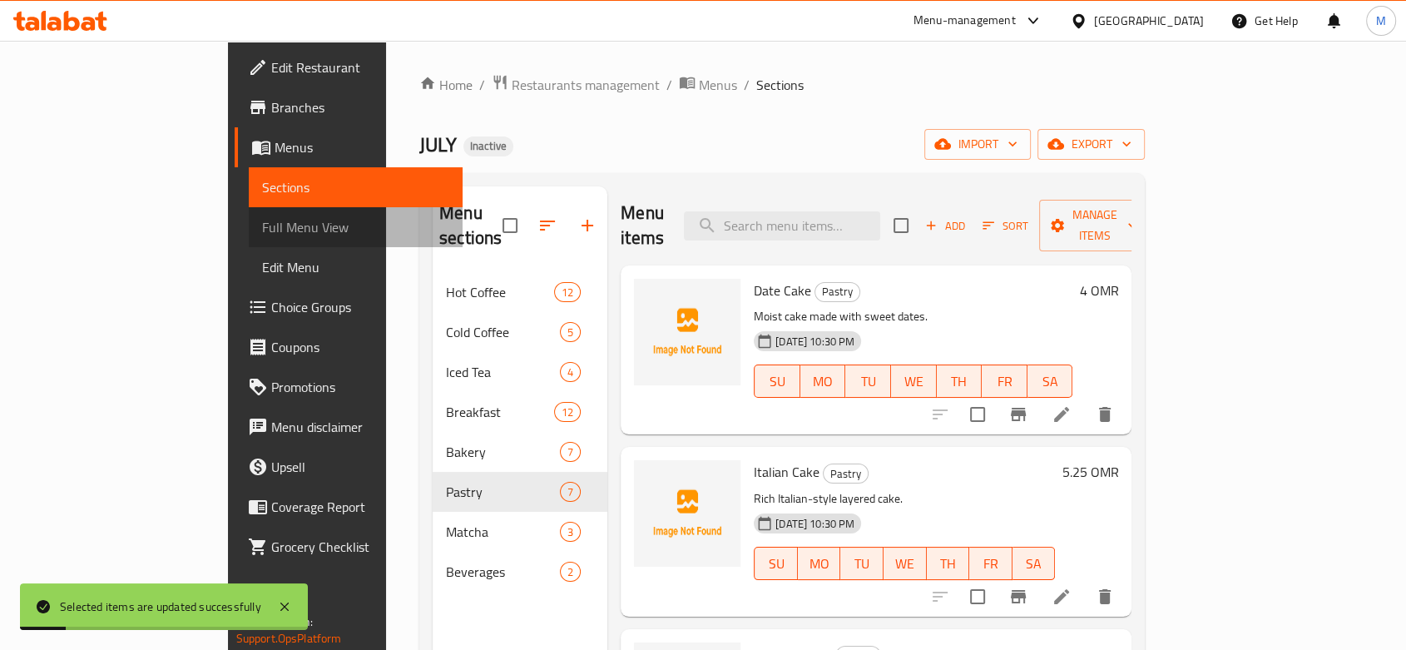
click at [262, 226] on span "Full Menu View" at bounding box center [355, 227] width 187 height 20
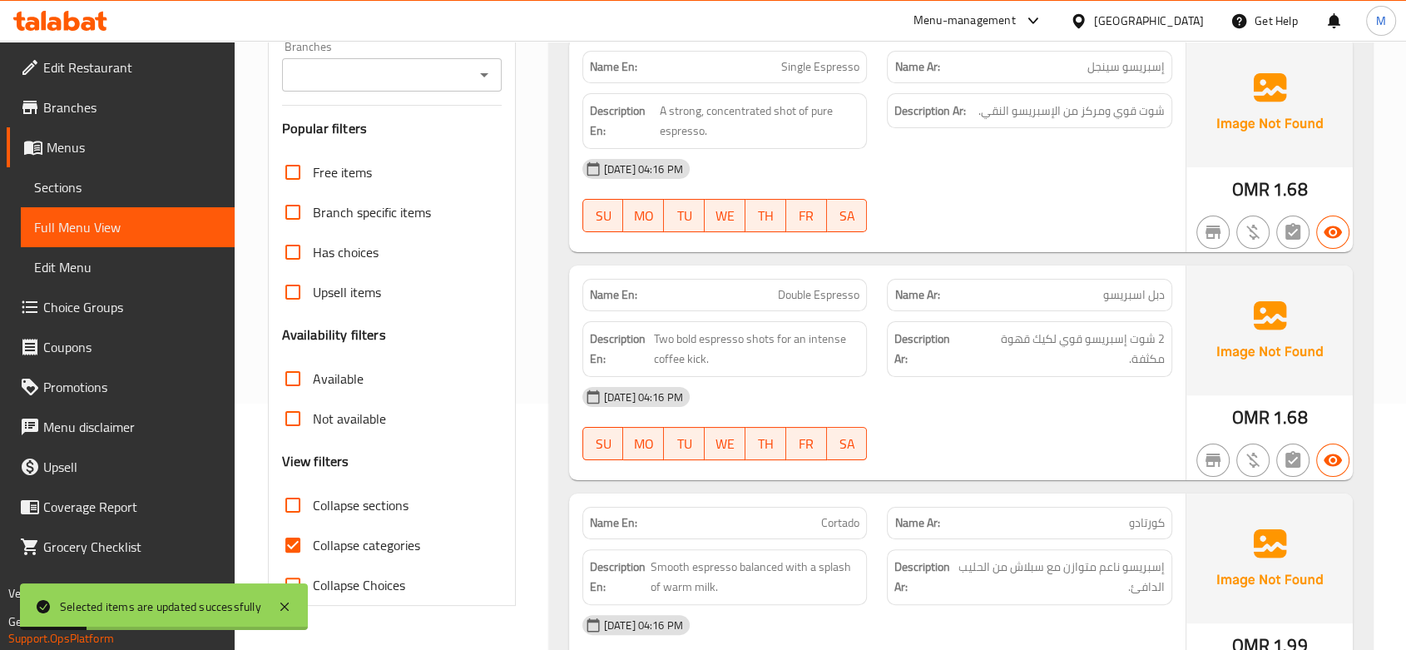
scroll to position [277, 0]
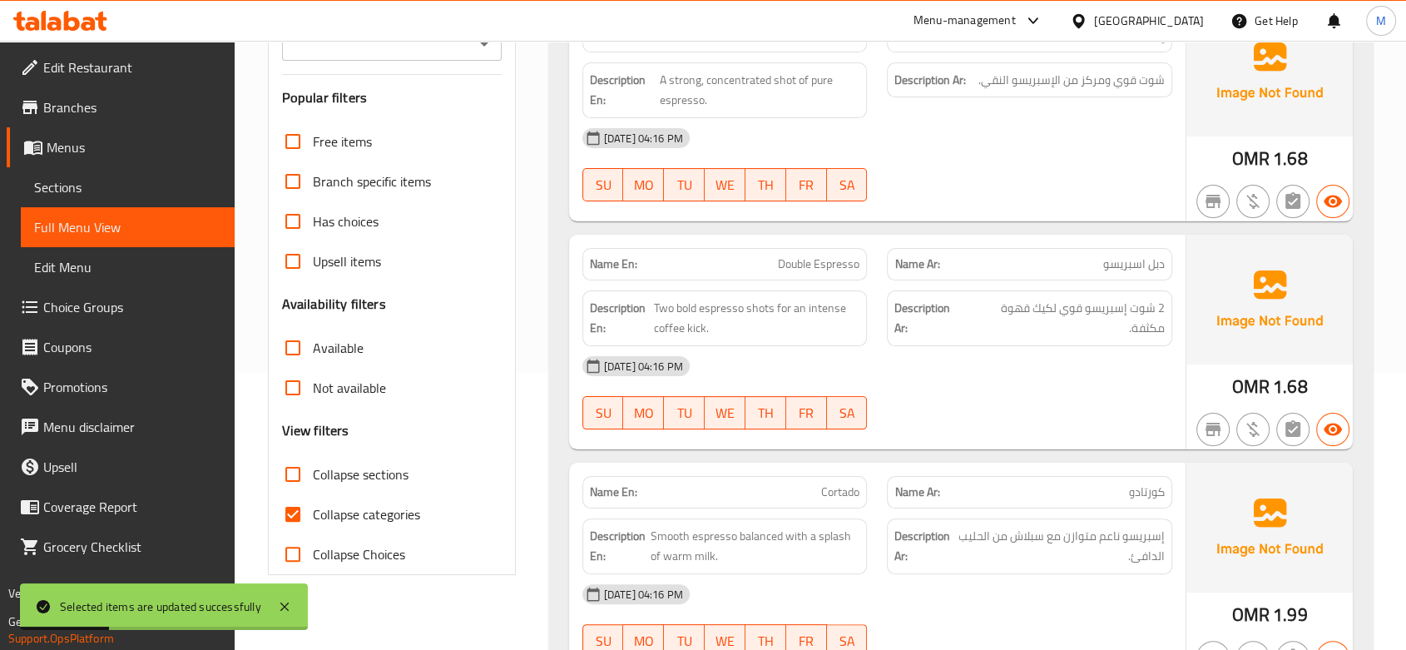
click at [292, 496] on input "Collapse categories" at bounding box center [293, 514] width 40 height 40
checkbox input "false"
click at [286, 471] on input "Collapse sections" at bounding box center [293, 474] width 40 height 40
checkbox input "true"
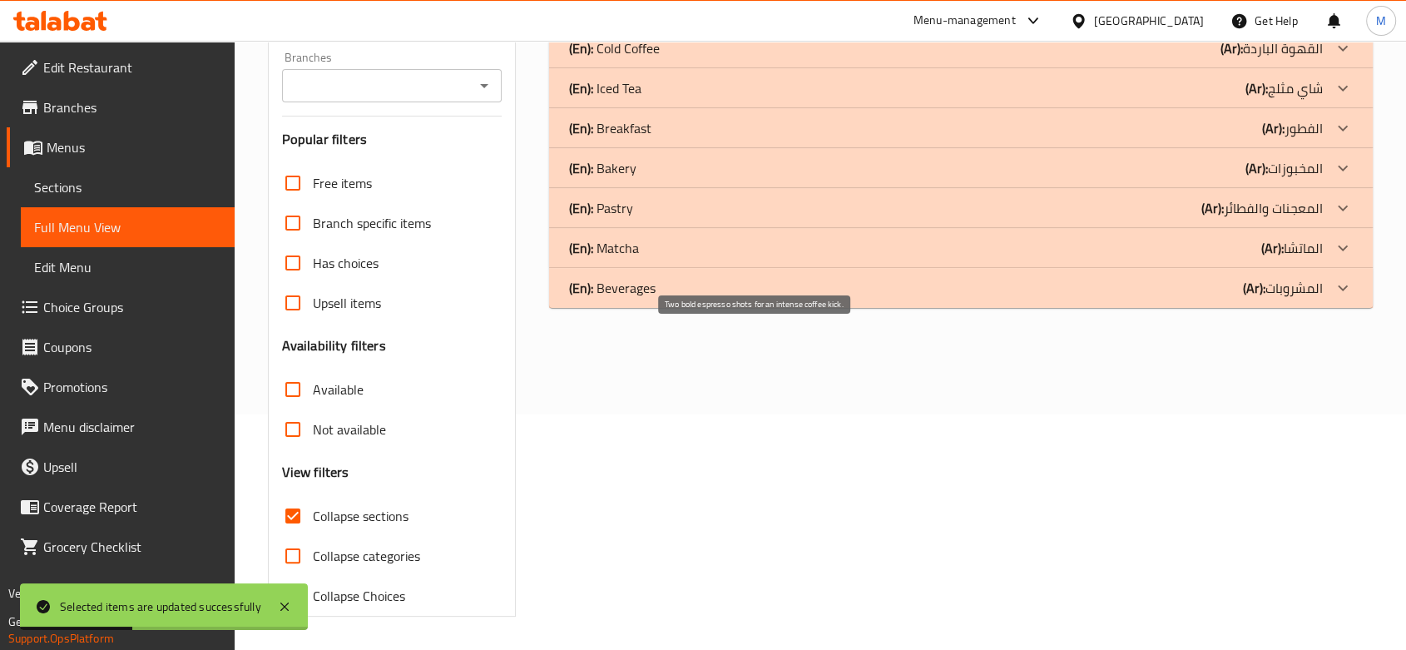
scroll to position [235, 0]
click at [1289, 19] on p "(Ar): المشروبات" at bounding box center [1267, 9] width 111 height 20
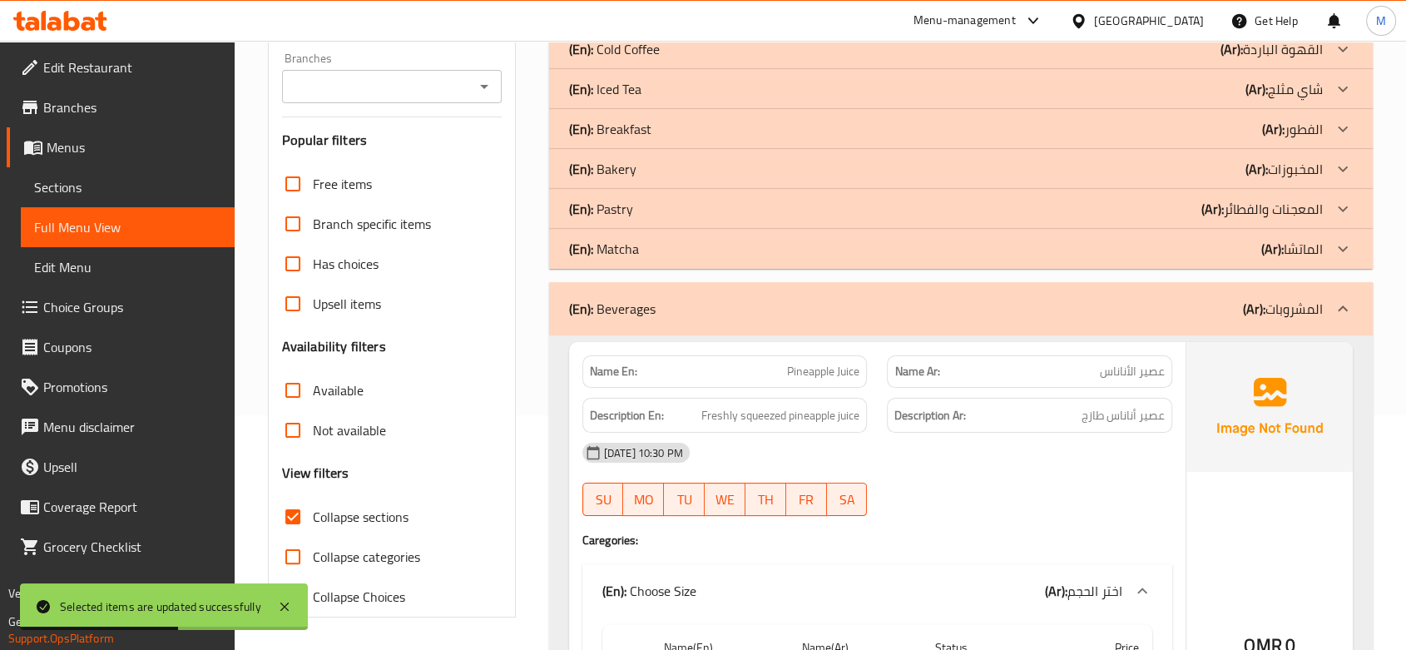
click at [1315, 29] on div "(En): Matcha (Ar): الماتشا" at bounding box center [961, 9] width 824 height 40
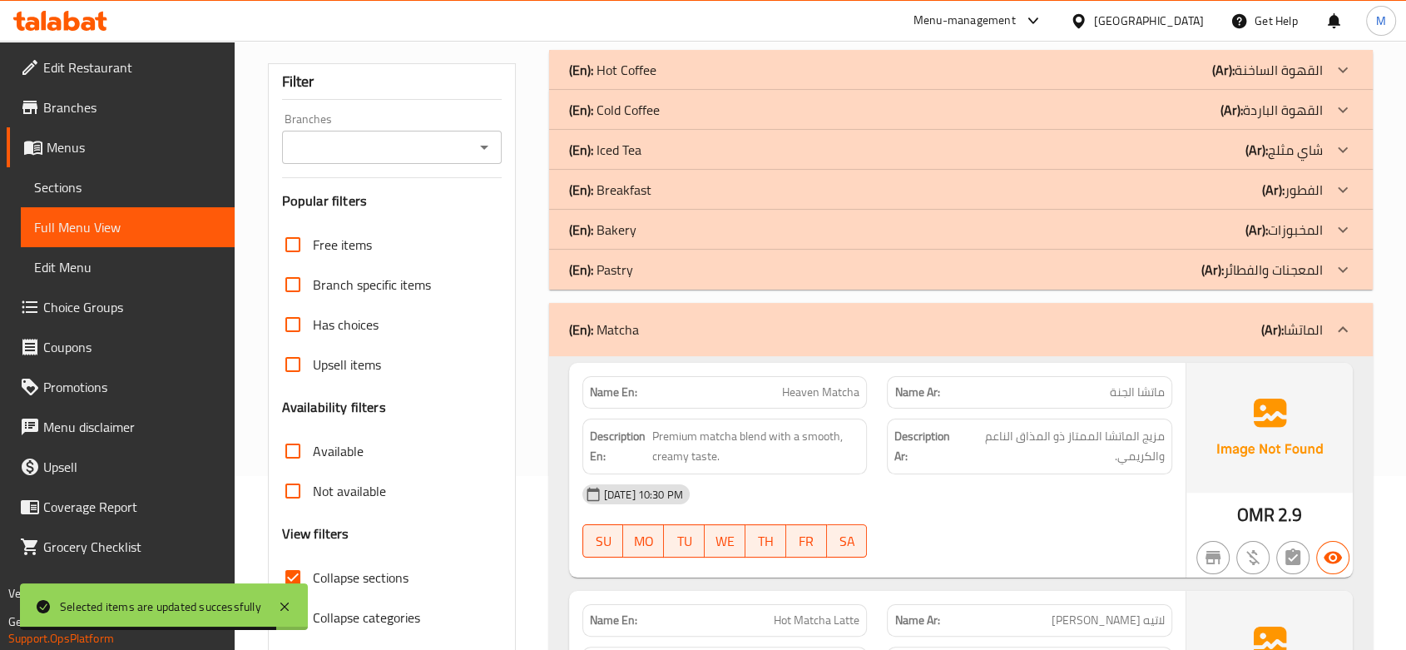
scroll to position [142, 0]
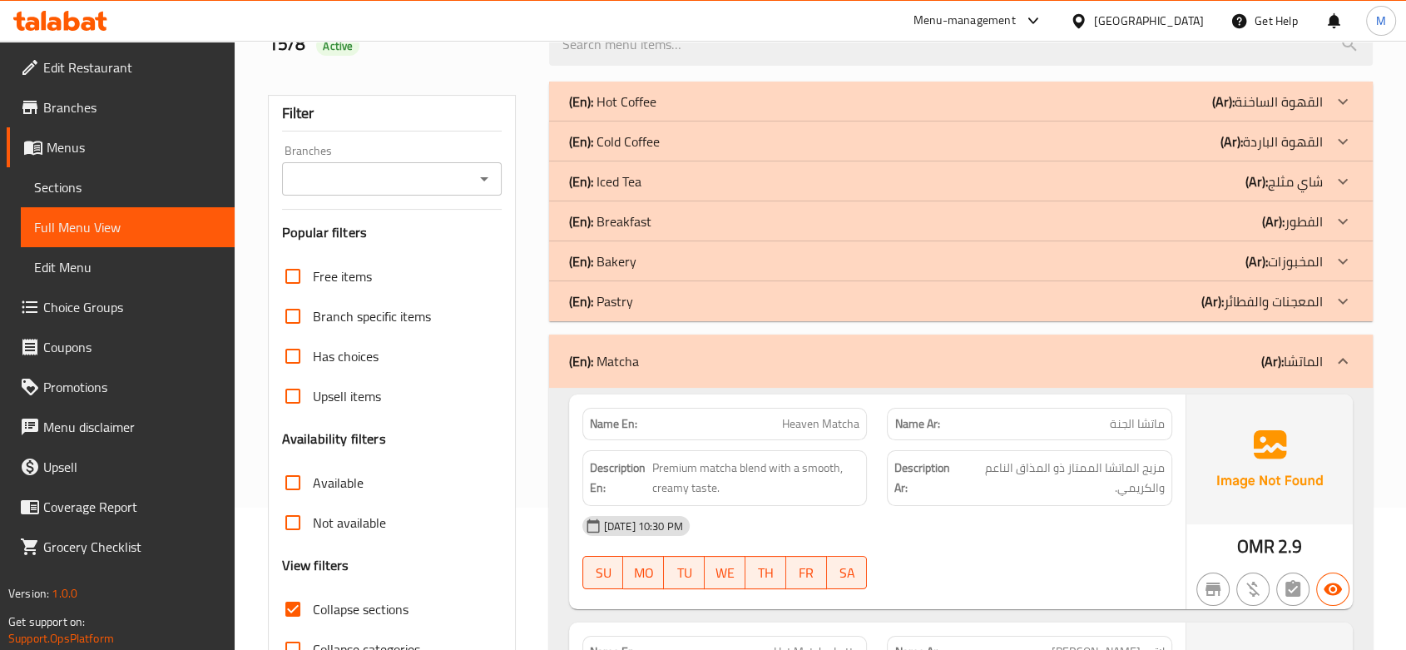
click at [73, 183] on span "Sections" at bounding box center [127, 187] width 187 height 20
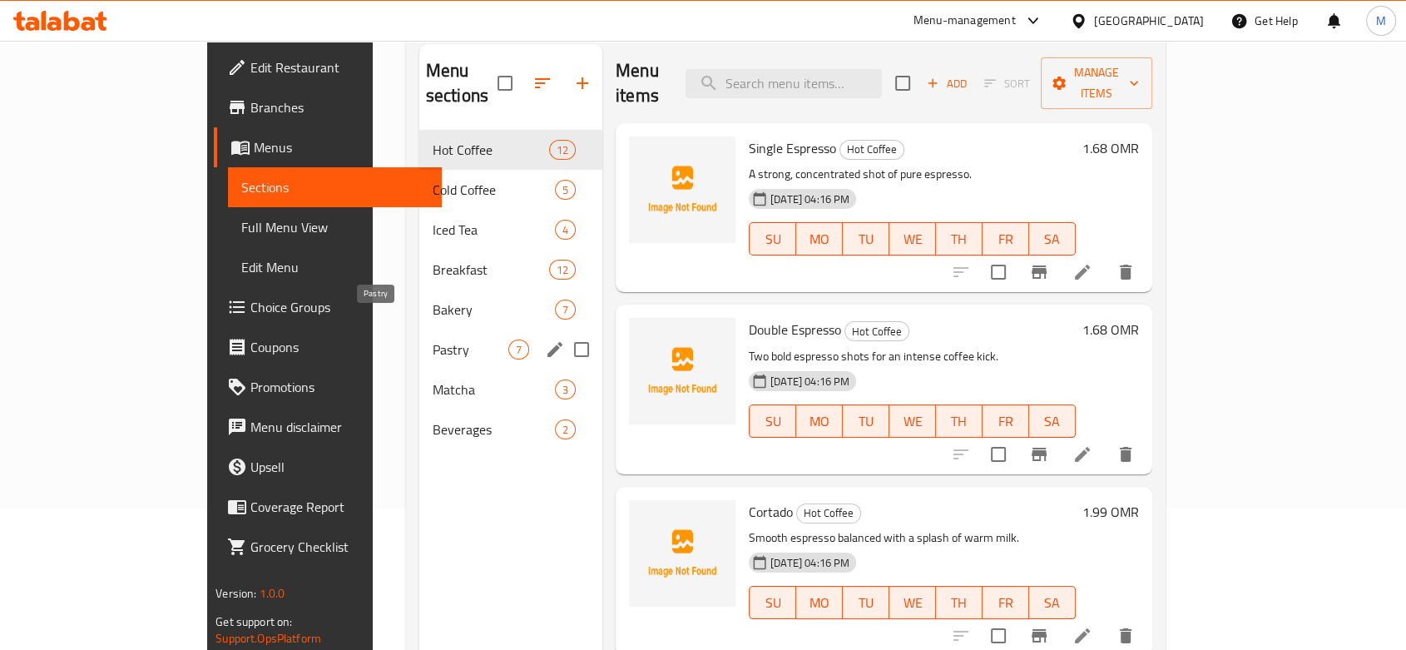
click at [433, 340] on span "Pastry" at bounding box center [471, 350] width 76 height 20
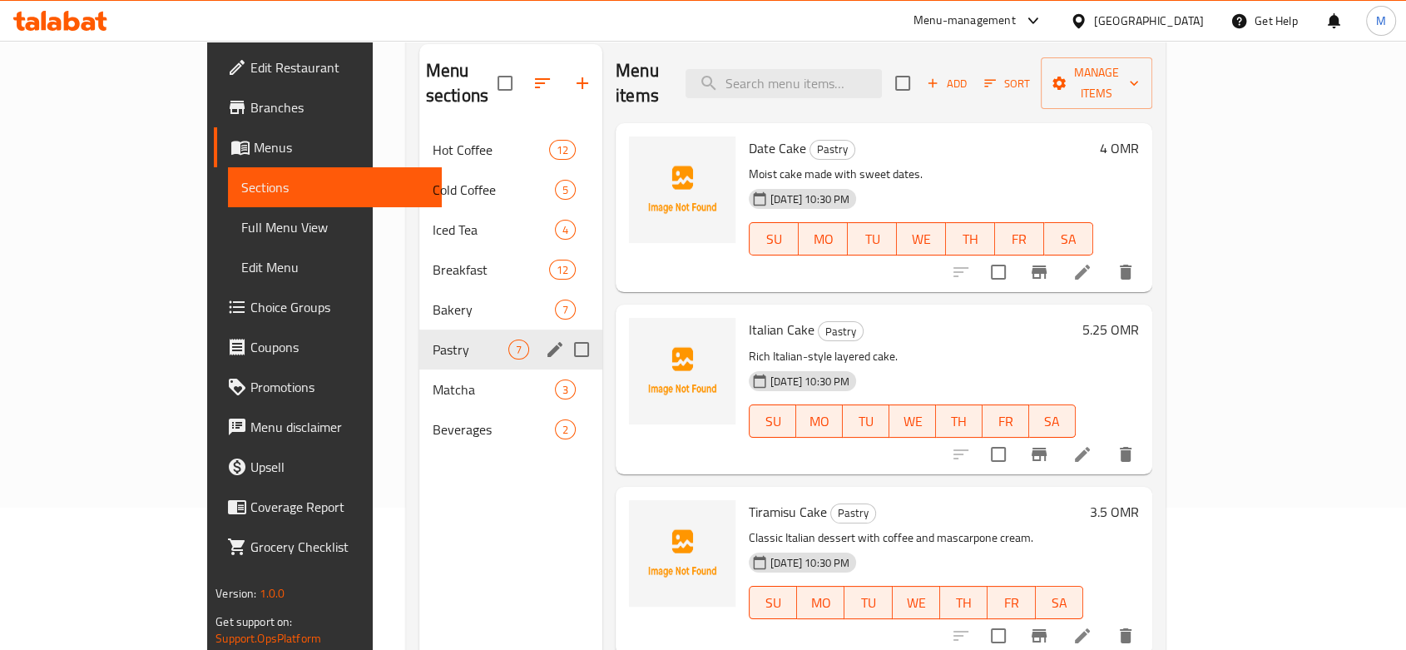
click at [548, 342] on icon "edit" at bounding box center [555, 349] width 15 height 15
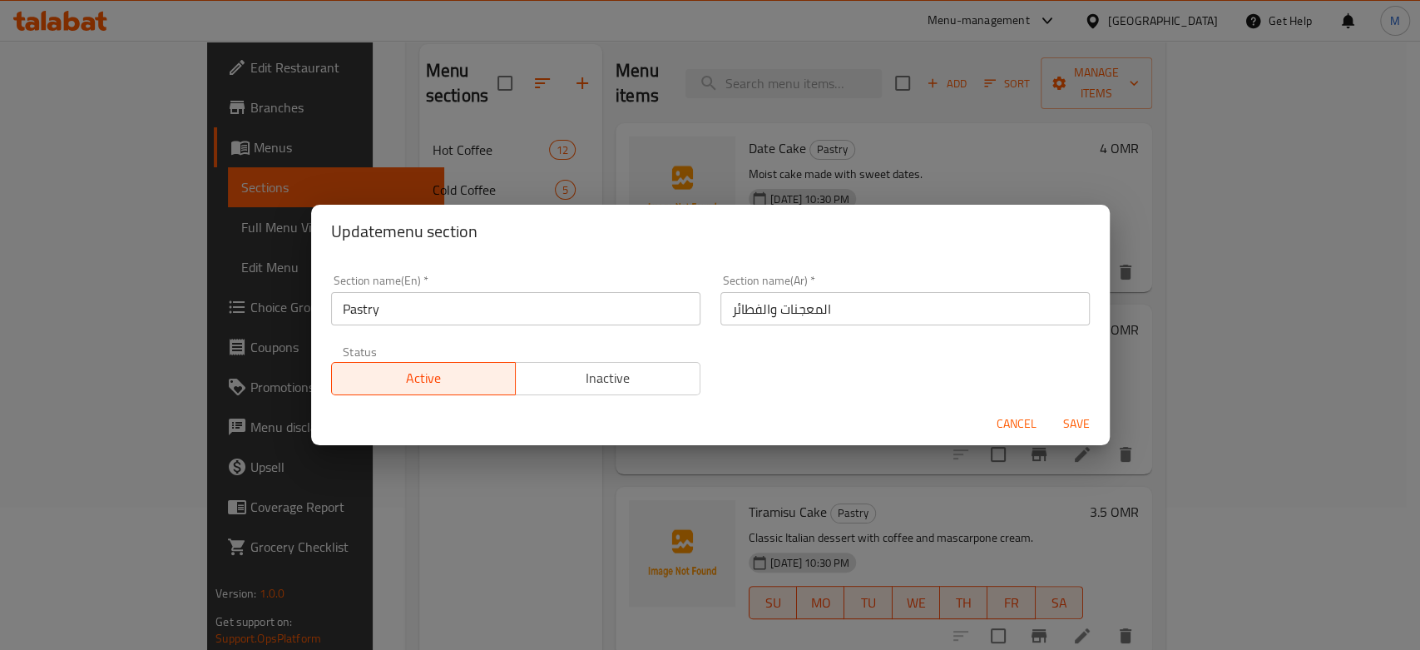
click at [747, 308] on input "المعجنات والفطائر" at bounding box center [905, 308] width 369 height 33
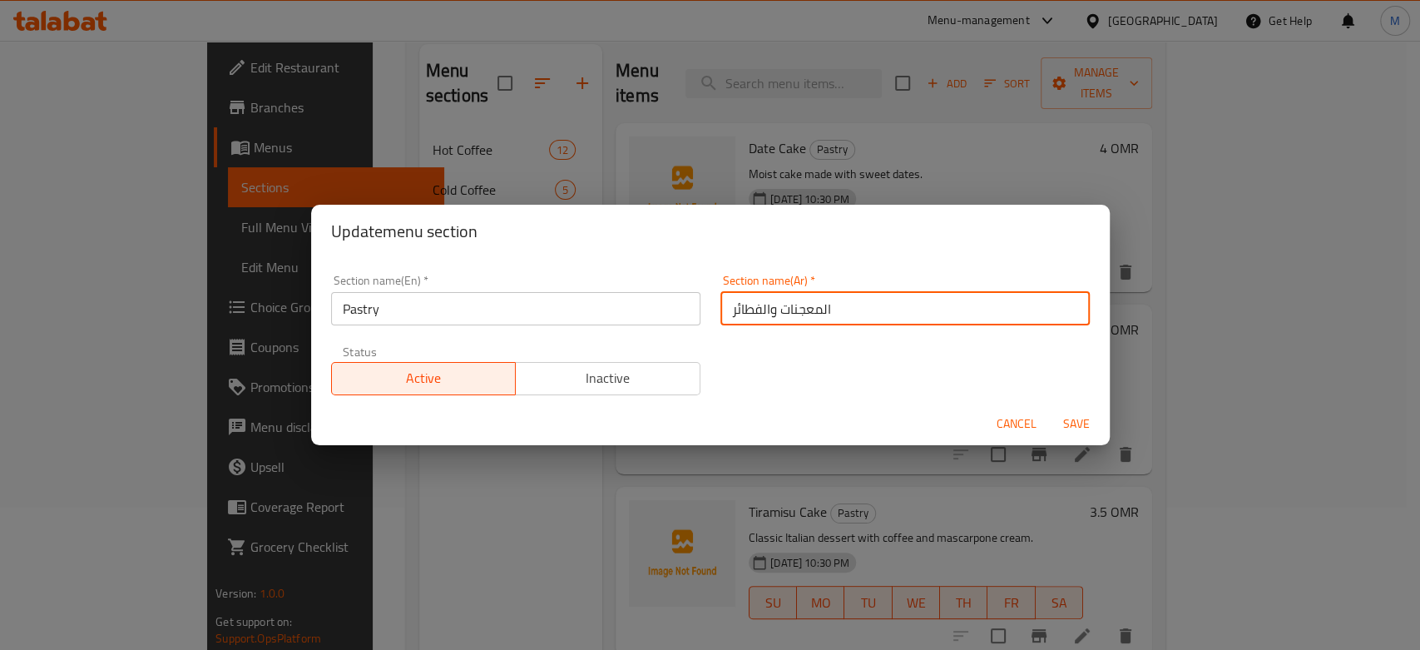
click at [747, 308] on input "المعجنات والفطائر" at bounding box center [905, 308] width 369 height 33
type input "المعجنات"
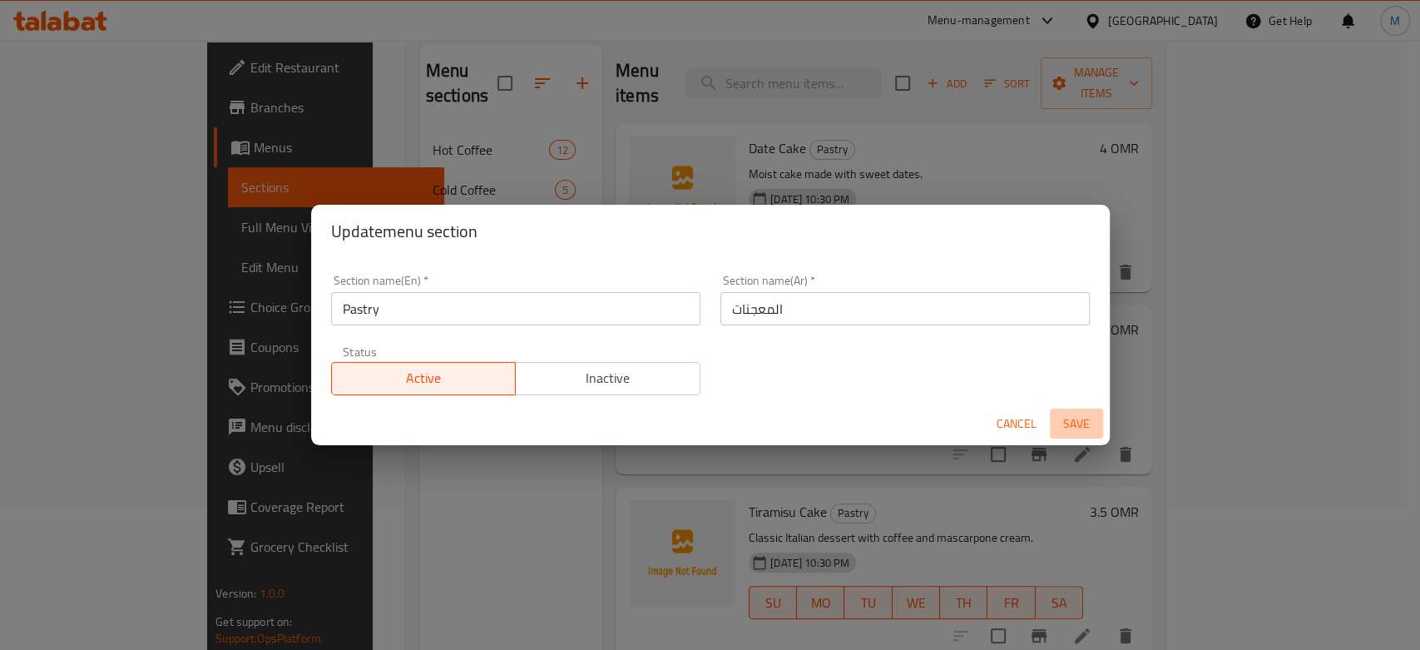
click at [1064, 417] on span "Save" at bounding box center [1077, 424] width 40 height 21
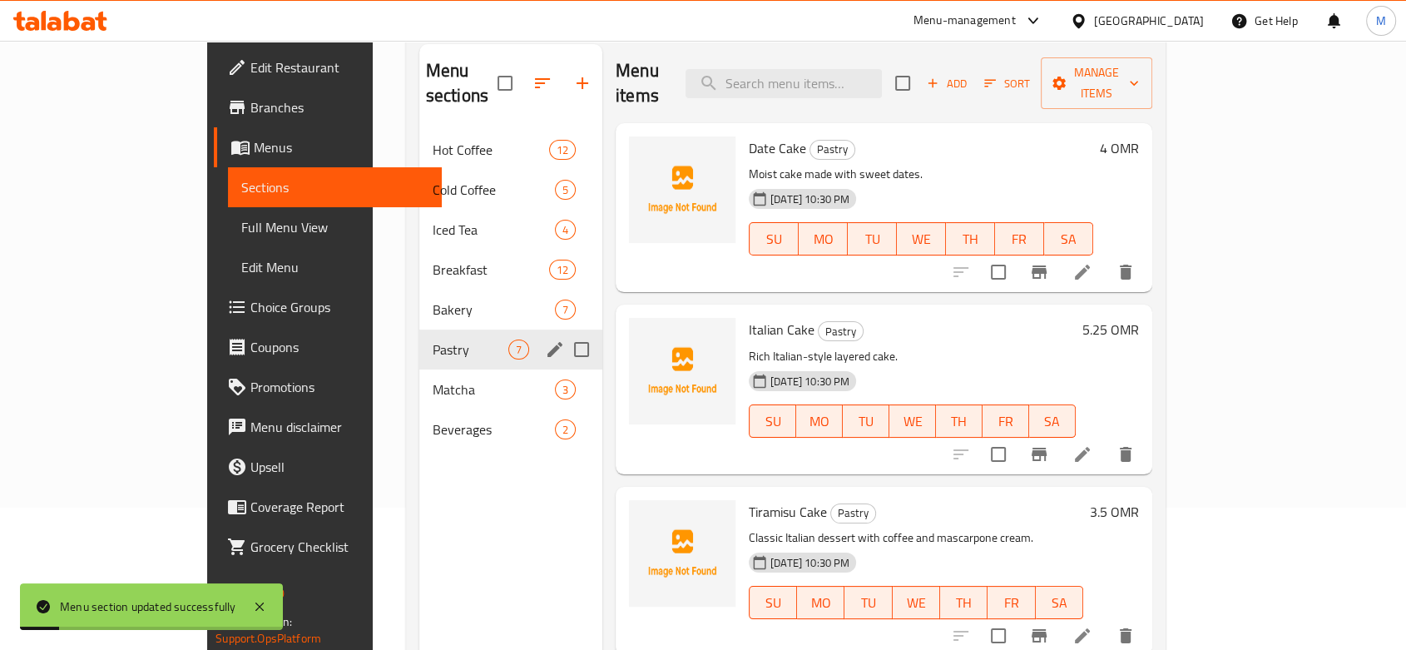
click at [241, 222] on span "Full Menu View" at bounding box center [334, 227] width 187 height 20
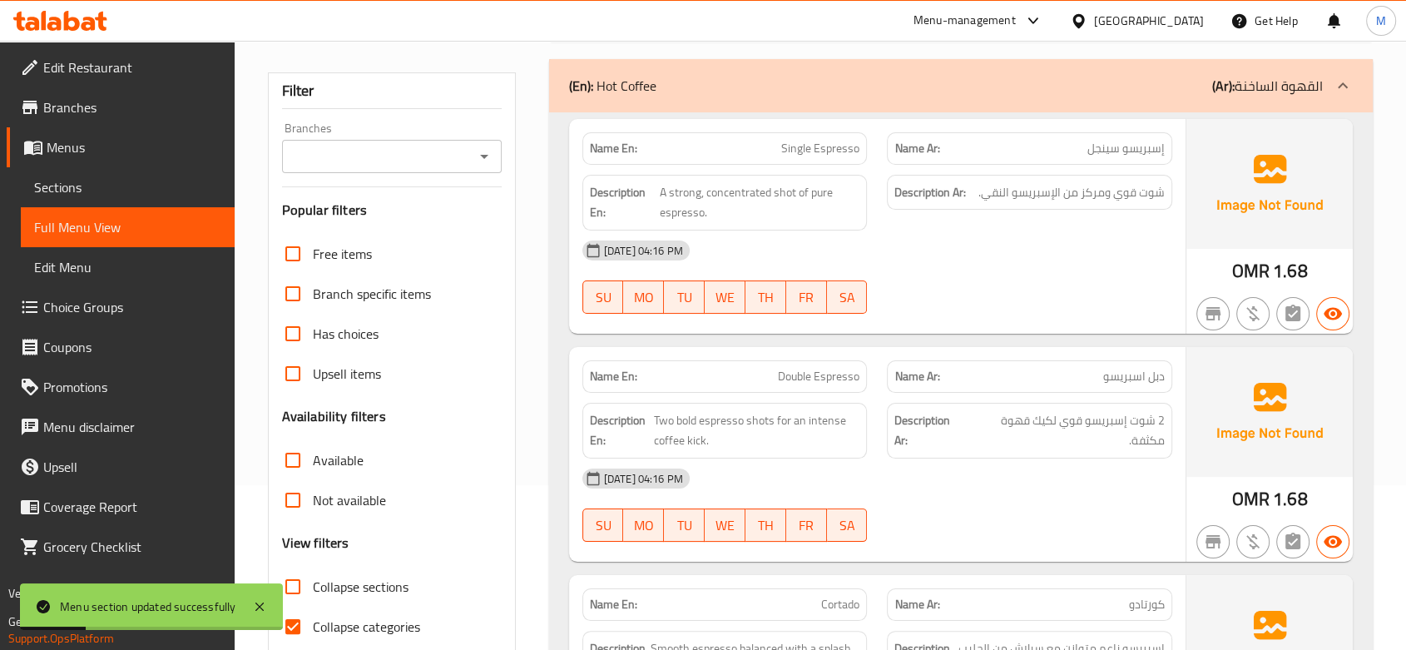
scroll to position [327, 0]
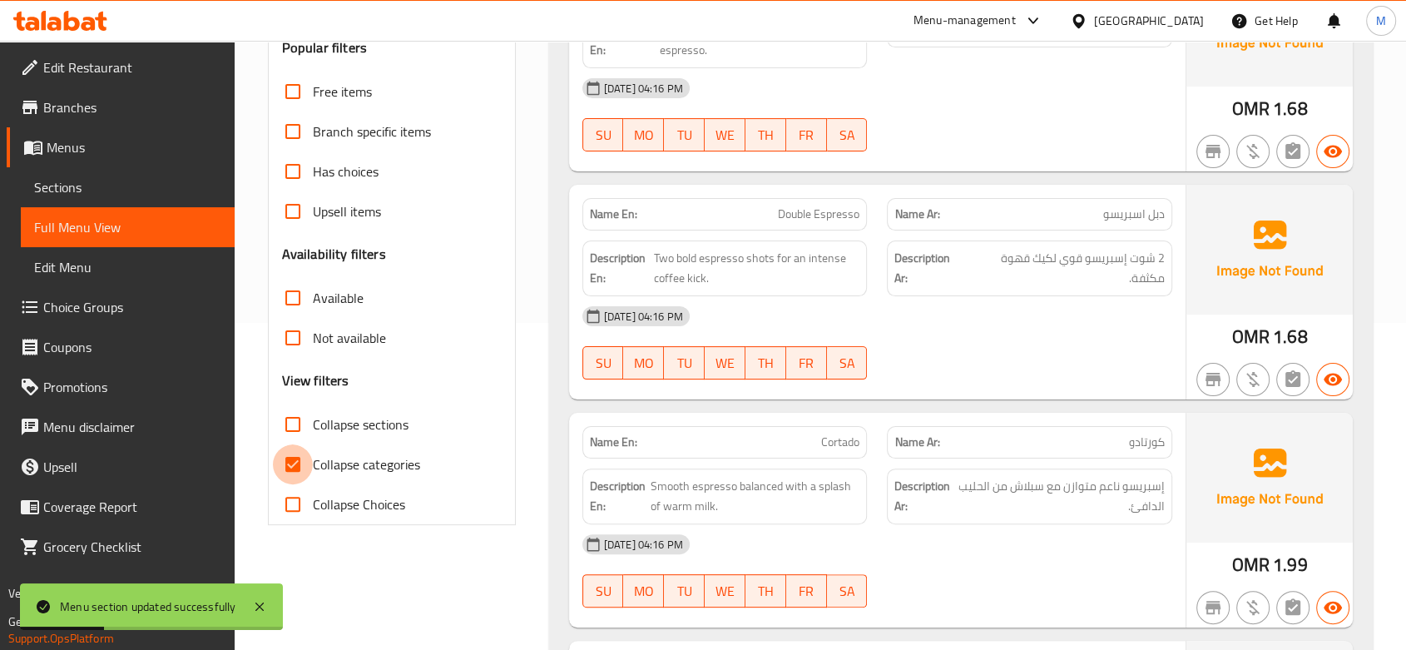
click at [292, 464] on input "Collapse categories" at bounding box center [293, 464] width 40 height 40
checkbox input "false"
click at [291, 424] on input "Collapse sections" at bounding box center [293, 424] width 40 height 40
checkbox input "true"
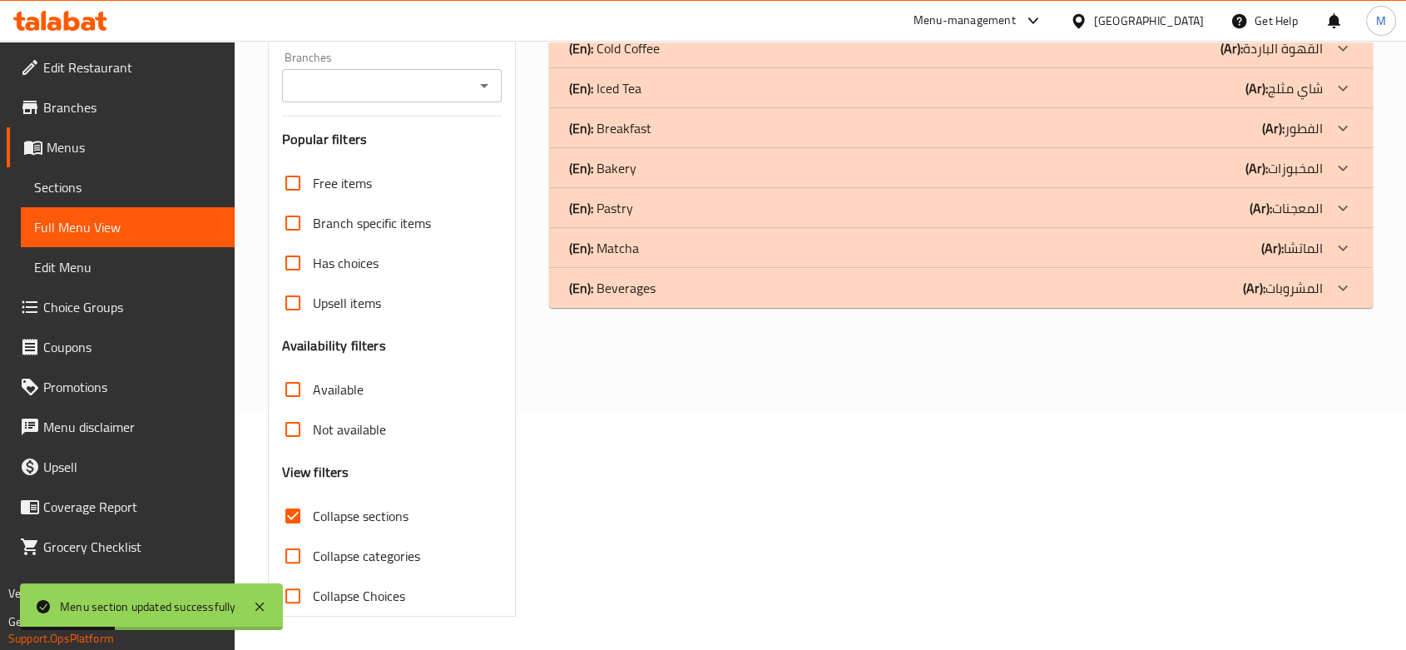
scroll to position [235, 0]
click at [1309, 19] on p "(Ar): المشروبات" at bounding box center [1267, 9] width 111 height 20
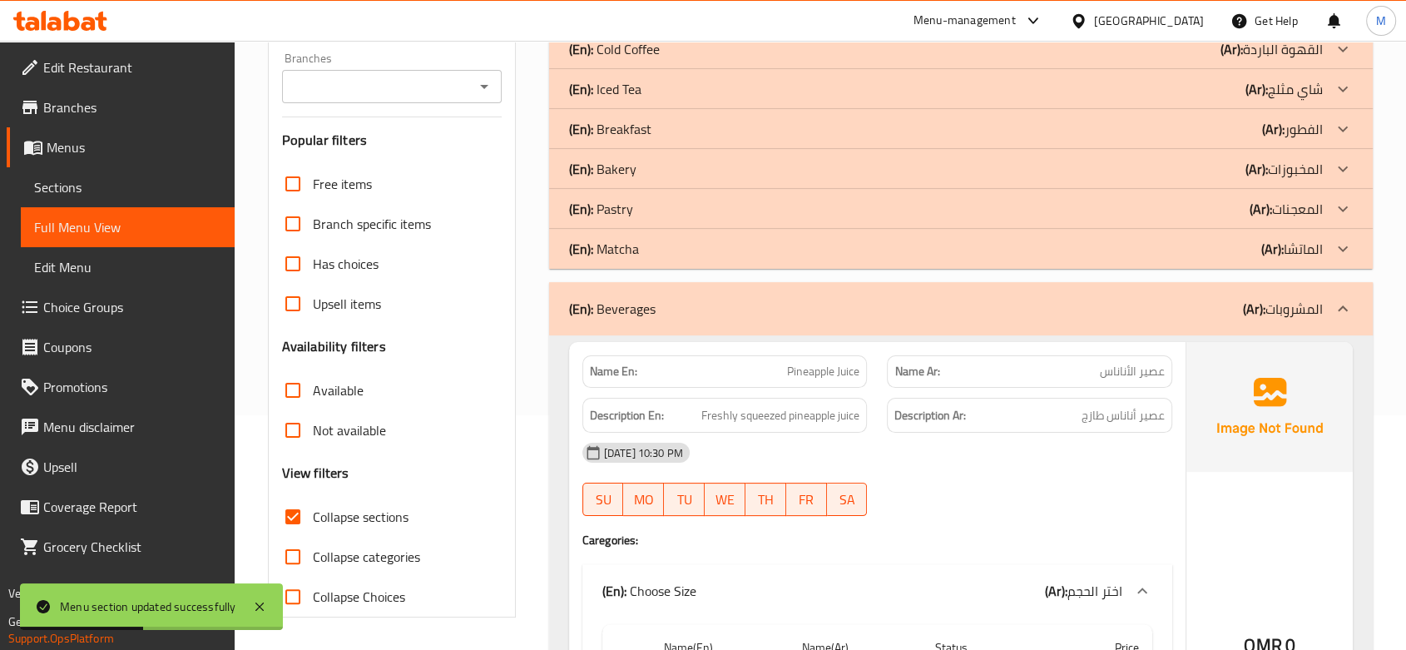
click at [1307, 19] on p "(Ar): الماتشا" at bounding box center [1267, 9] width 111 height 20
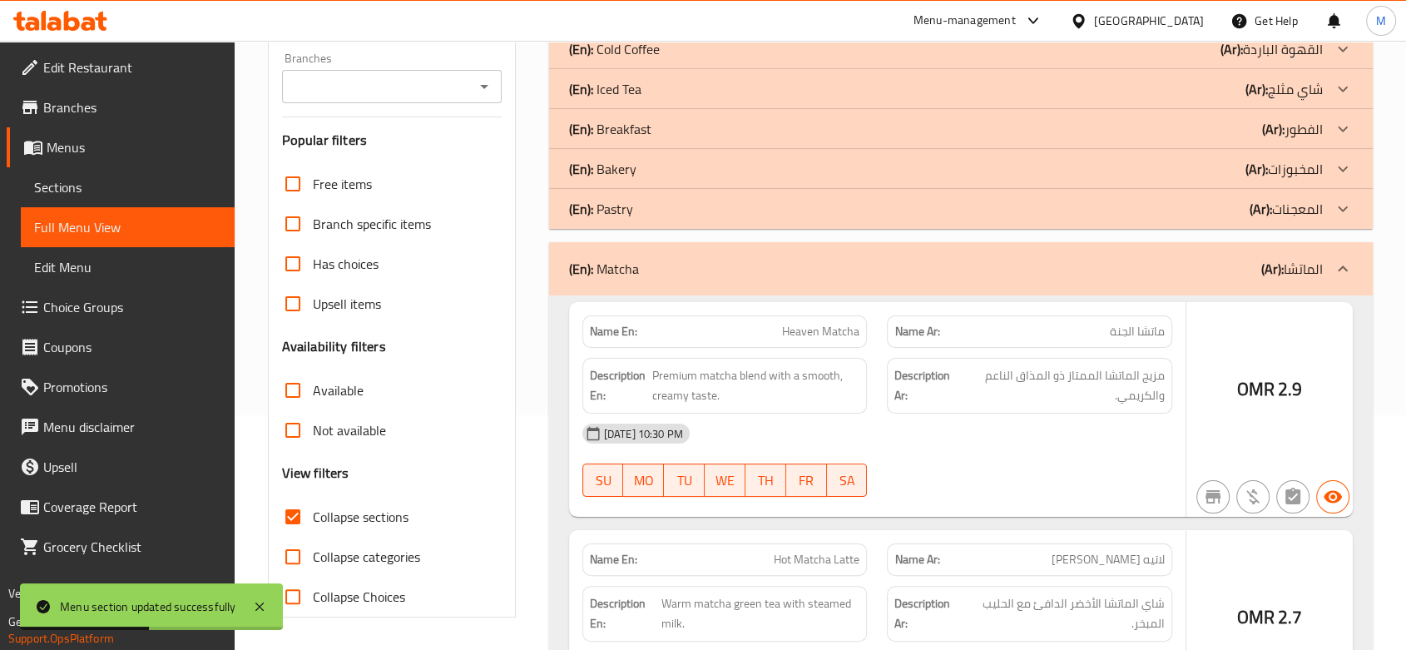
click at [1291, 29] on div "(En): Pastry (Ar): المعجنات" at bounding box center [961, 9] width 824 height 40
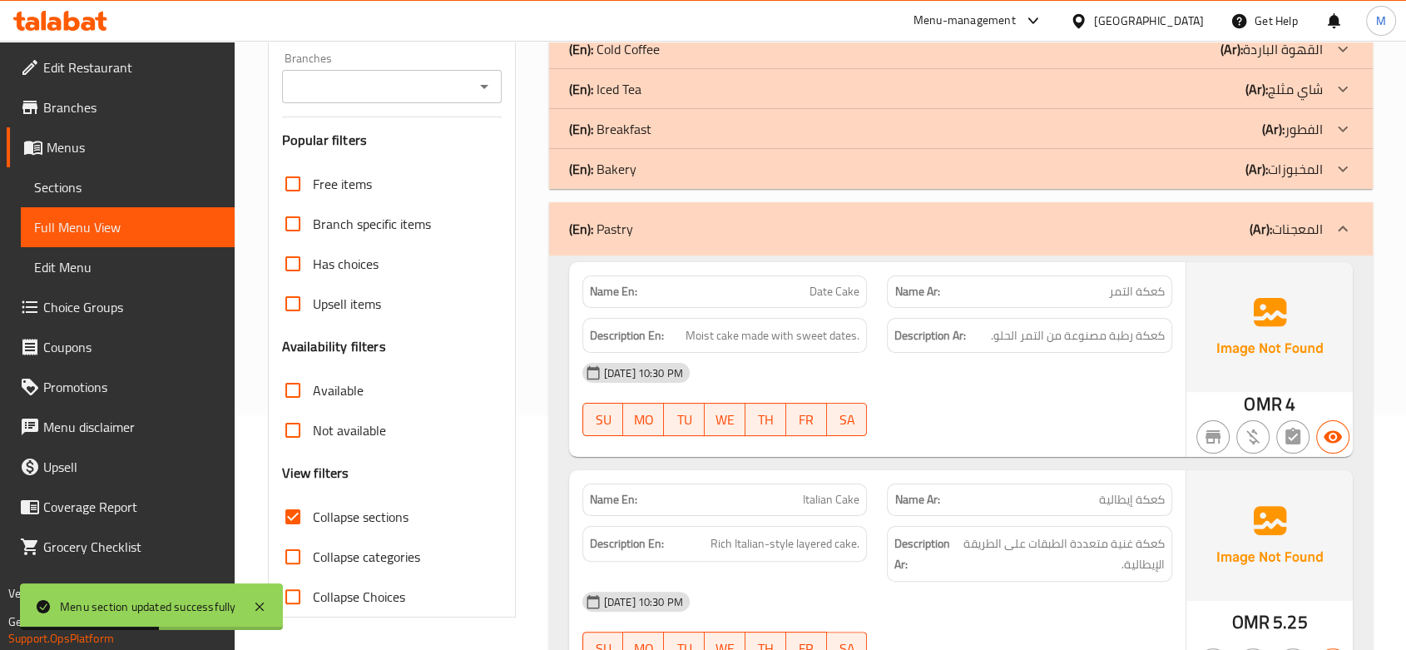
click at [1266, 29] on div "(En): Bakery (Ar): المخبوزات" at bounding box center [961, 9] width 824 height 40
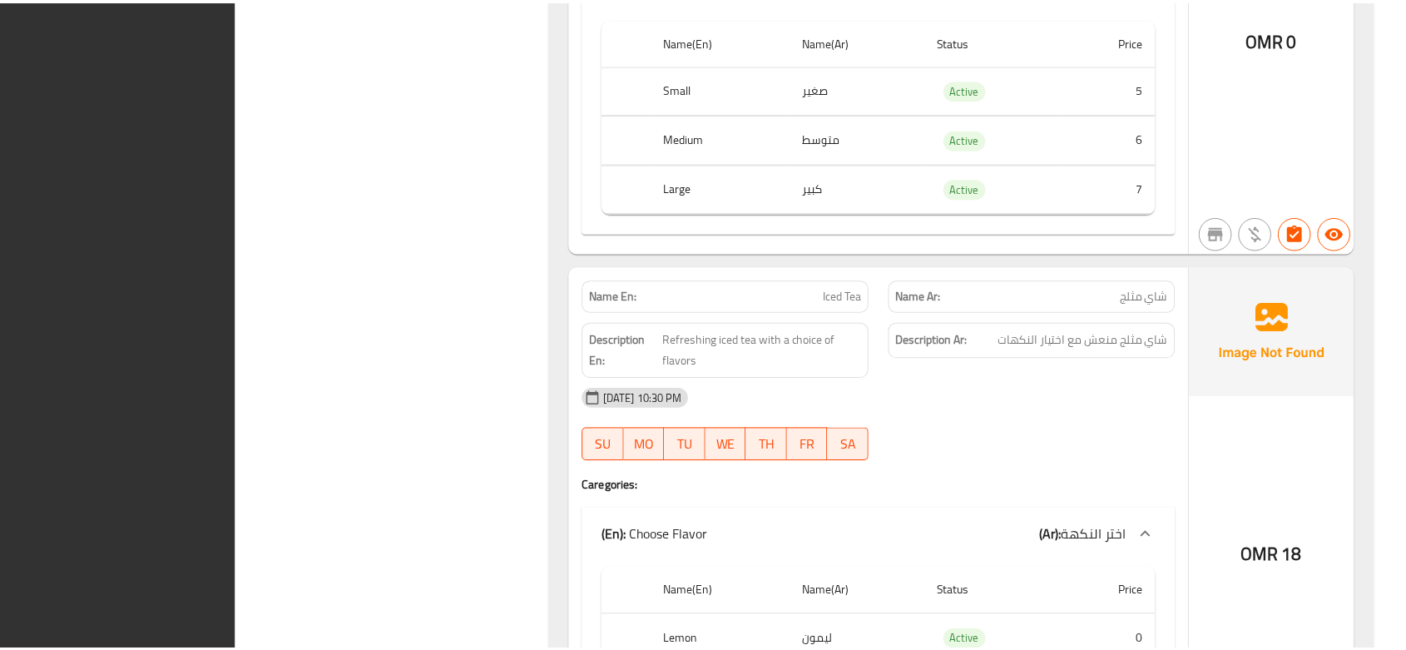
scroll to position [4966, 0]
